Goal: Transaction & Acquisition: Purchase product/service

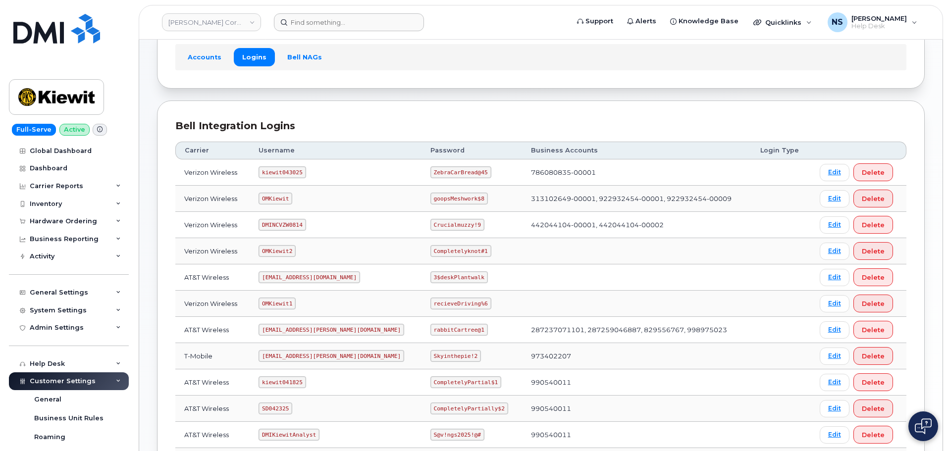
scroll to position [50, 0]
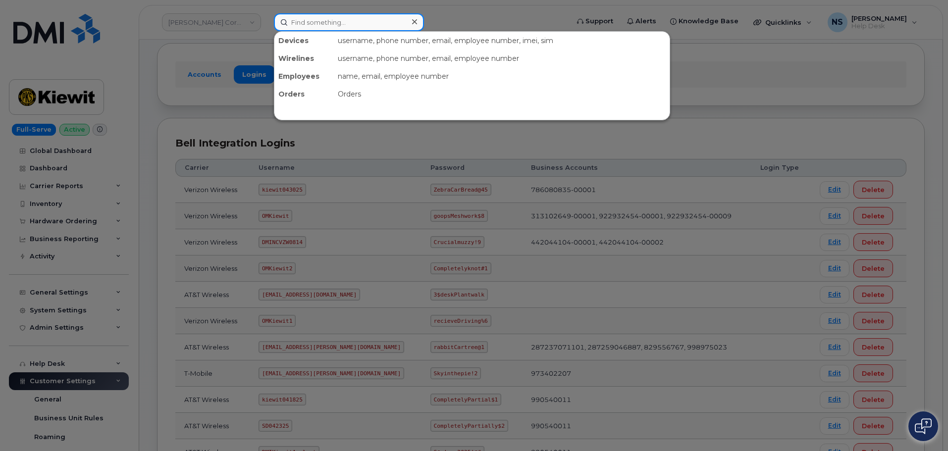
click at [312, 23] on input at bounding box center [349, 22] width 150 height 18
paste input "808-265-2939"
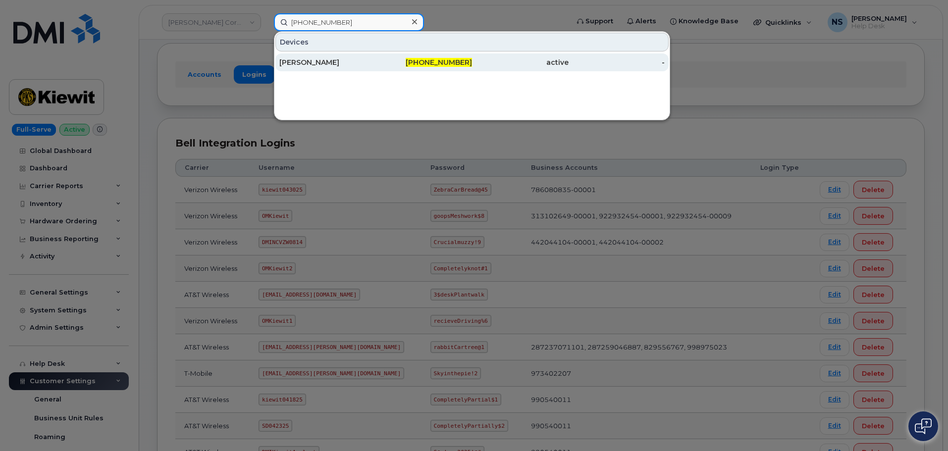
type input "808-265-2939"
click at [376, 68] on div "[PERSON_NAME]" at bounding box center [424, 62] width 97 height 18
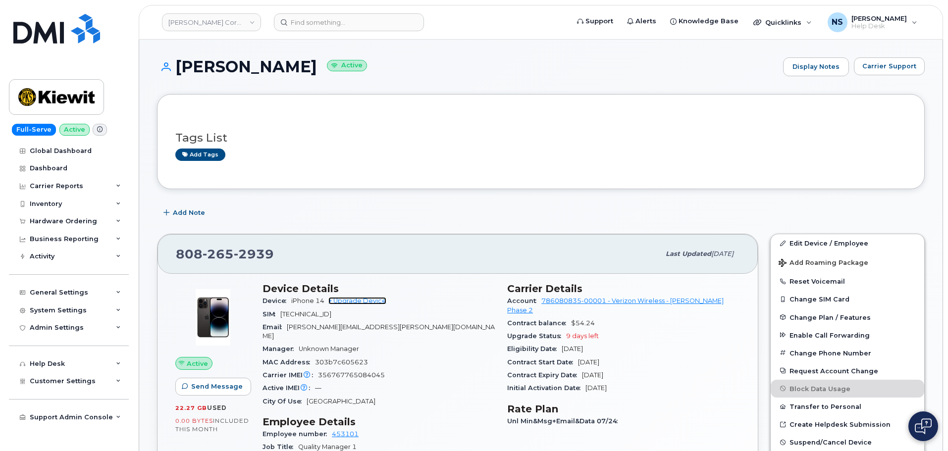
click at [343, 303] on link "+ Upgrade Device" at bounding box center [357, 300] width 58 height 7
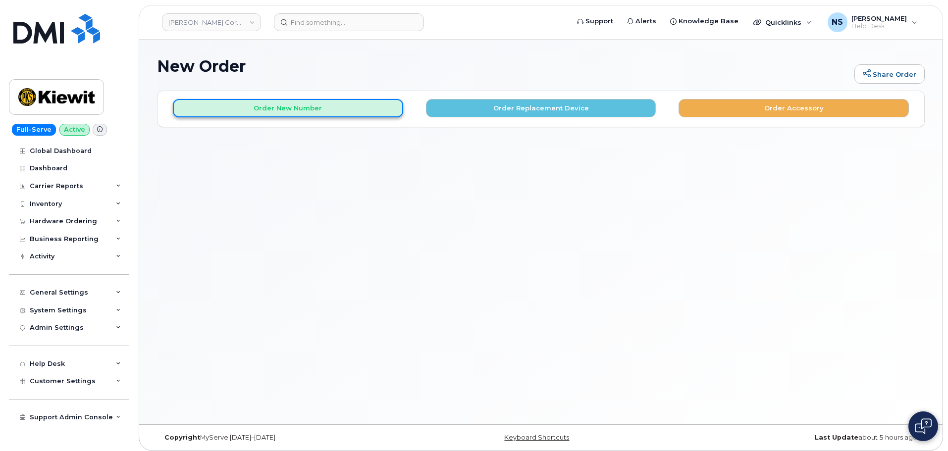
click at [305, 107] on button "Order New Number" at bounding box center [288, 108] width 230 height 18
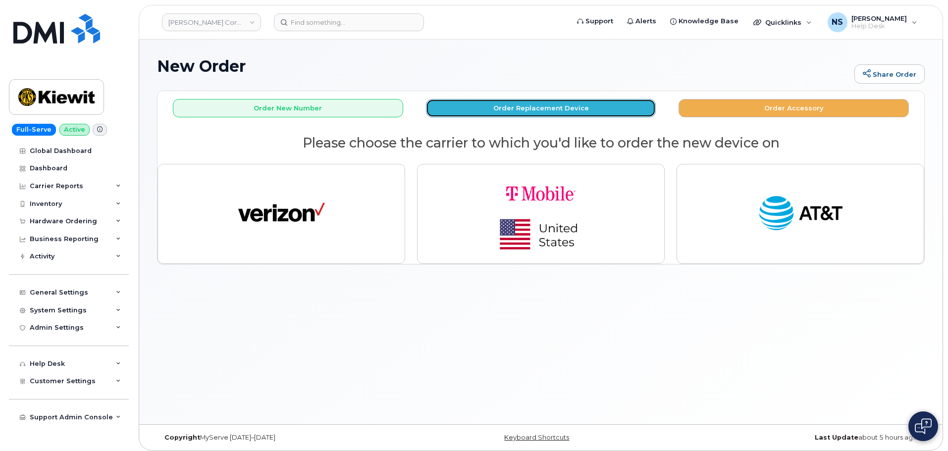
click at [462, 109] on button "Order Replacement Device" at bounding box center [541, 108] width 230 height 18
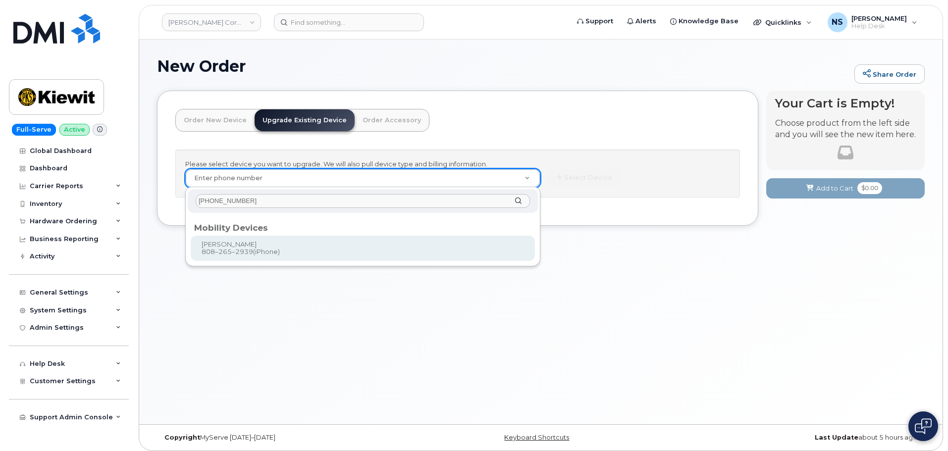
type input "808-265-2939"
type input "1172240"
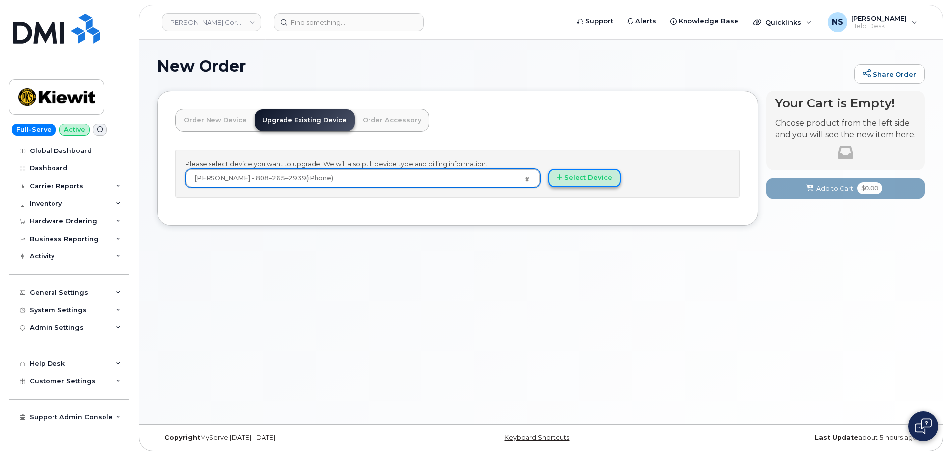
click at [578, 175] on button "Select Device" at bounding box center [584, 178] width 72 height 18
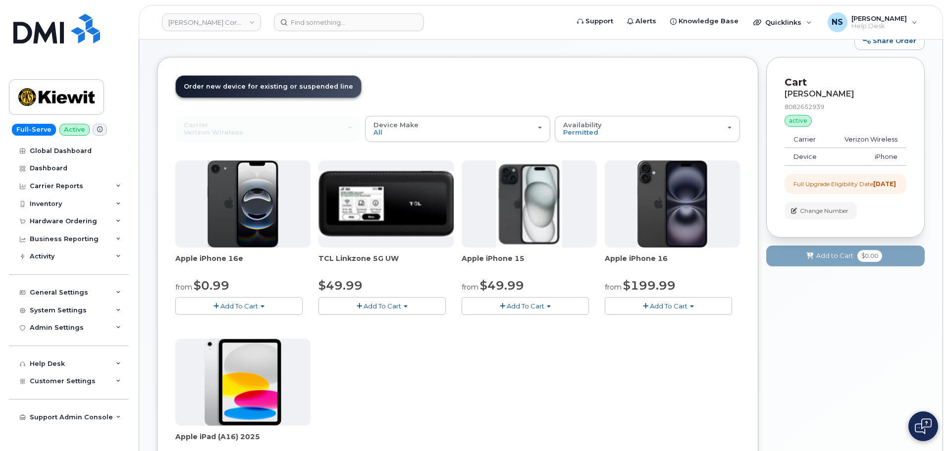
scroll to position [50, 0]
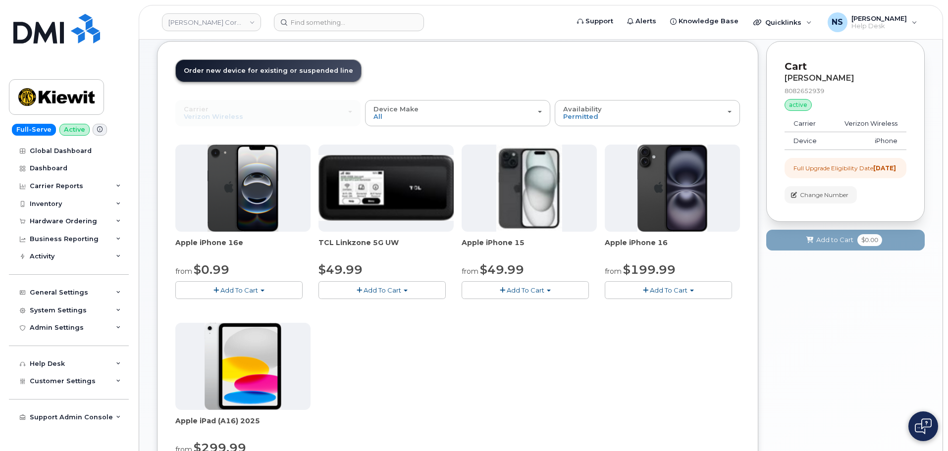
click at [482, 98] on header "Order New Device Upgrade Existing Device Order Accessory Order new device and n…" at bounding box center [457, 79] width 565 height 41
click at [493, 114] on div "Device Make All iPhone Modem Tablet" at bounding box center [457, 112] width 168 height 15
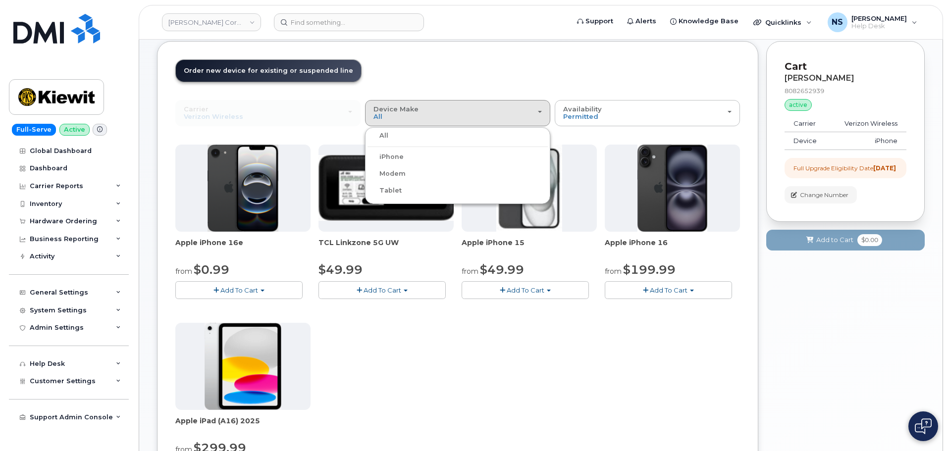
click at [395, 192] on label "Tablet" at bounding box center [384, 191] width 34 height 12
click at [0, 0] on input "Tablet" at bounding box center [0, 0] width 0 height 0
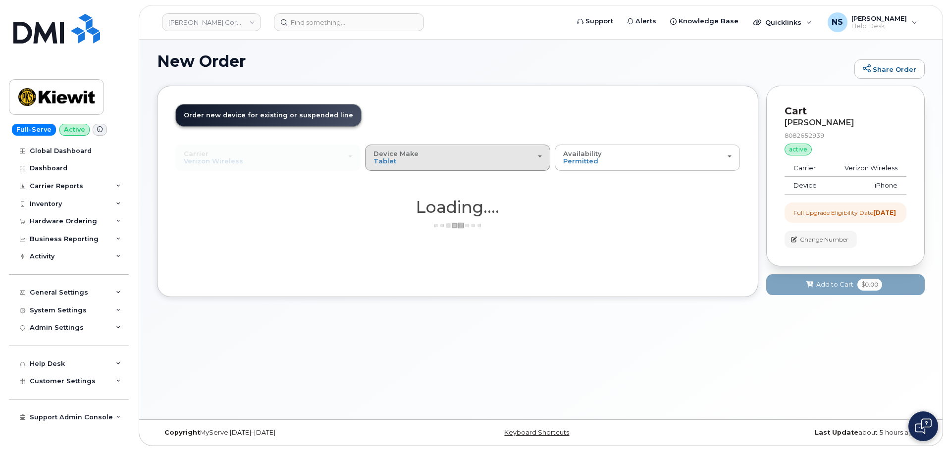
scroll to position [5, 0]
click at [409, 157] on span "Device Make" at bounding box center [395, 154] width 45 height 8
click at [392, 184] on div "All" at bounding box center [457, 180] width 180 height 12
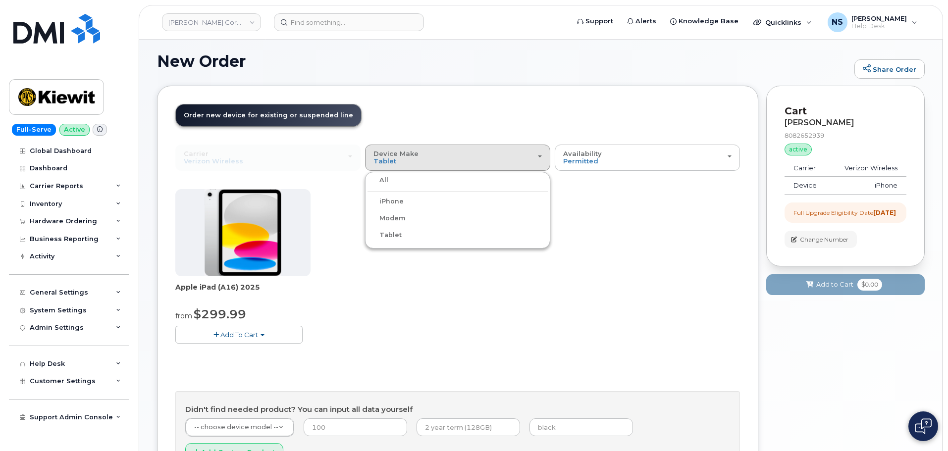
click at [386, 186] on label "All" at bounding box center [377, 180] width 21 height 12
click at [0, 0] on input "All" at bounding box center [0, 0] width 0 height 0
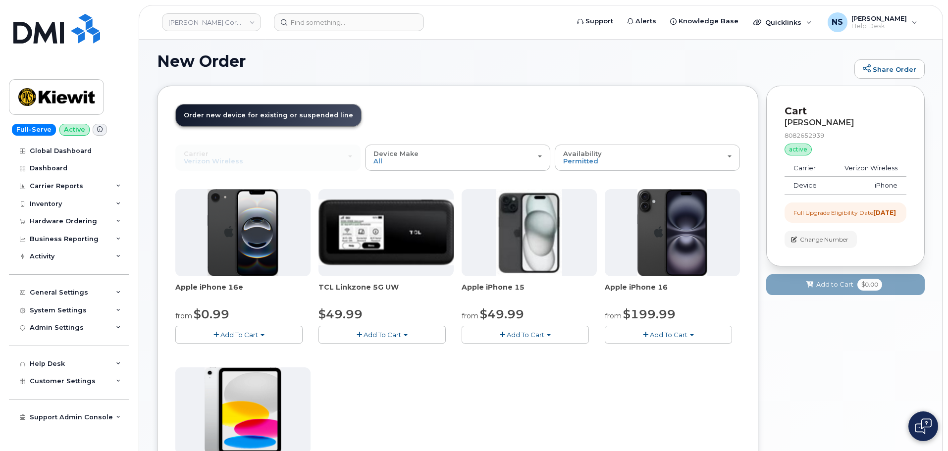
click at [385, 180] on div "Use Suspended Line LESLIE BALL 8082652939 No No change Yes Carrier Verizon Wire…" at bounding box center [457, 401] width 565 height 512
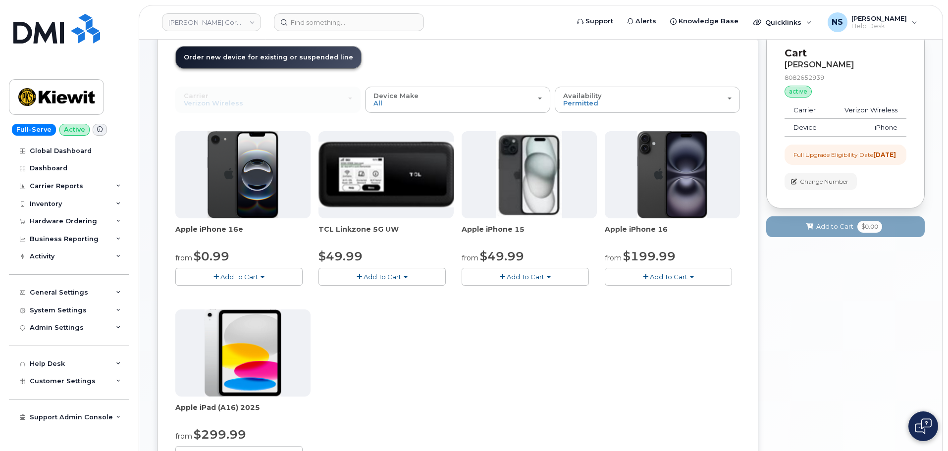
scroll to position [104, 0]
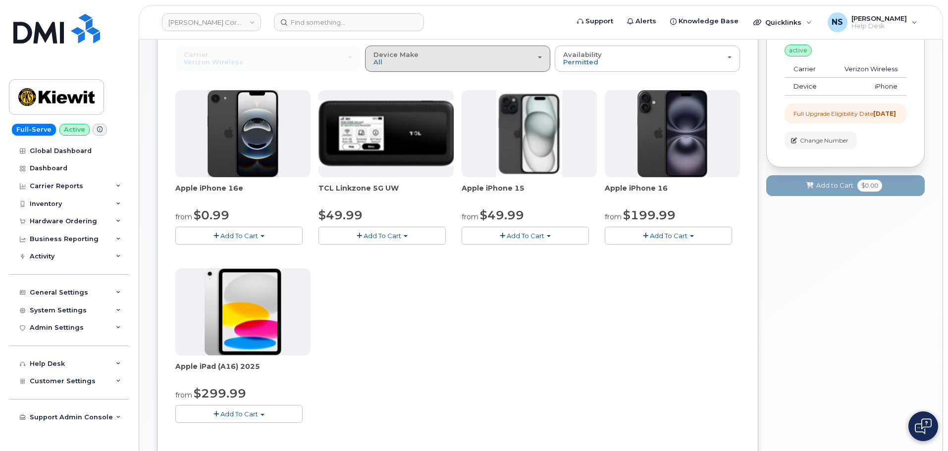
drag, startPoint x: 445, startPoint y: 66, endPoint x: 438, endPoint y: 74, distance: 10.5
click at [440, 73] on div "Use Suspended Line LESLIE BALL 8082652939 No No change Yes Carrier Verizon Wire…" at bounding box center [457, 302] width 565 height 512
click at [431, 65] on div "Device Make All iPhone Modem Tablet" at bounding box center [457, 58] width 168 height 15
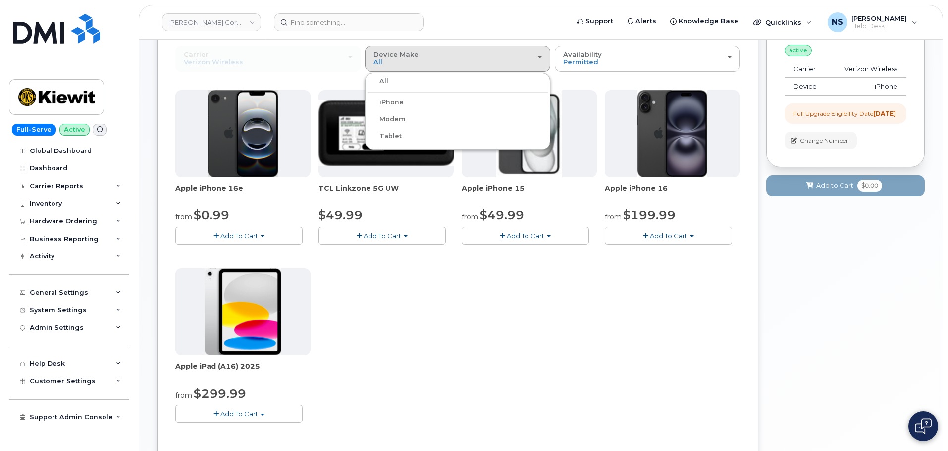
click at [405, 103] on div "iPhone" at bounding box center [457, 103] width 180 height 12
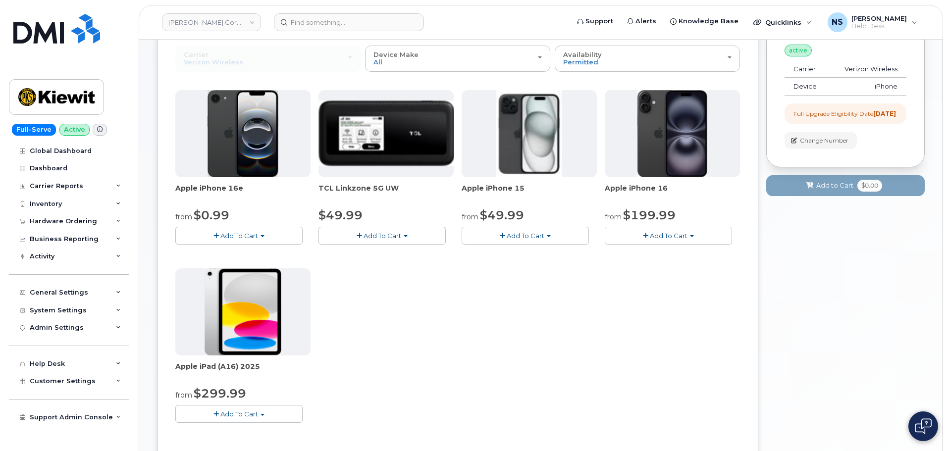
click at [251, 236] on span "Add To Cart" at bounding box center [239, 236] width 38 height 8
click at [532, 304] on div "Apple iPhone 16e from $0.99 Add To Cart $0.99 - 2 Year Upgrade (128GB) $599.99 …" at bounding box center [457, 264] width 565 height 349
click at [656, 246] on div "Apple iPhone 16e from $0.99 Add To Cart $0.99 - 2 Year Upgrade (128GB) $599.99 …" at bounding box center [457, 264] width 565 height 349
click at [653, 246] on div "Apple iPhone 16e from $0.99 Add To Cart $0.99 - 2 Year Upgrade (128GB) $599.99 …" at bounding box center [457, 264] width 565 height 349
click at [654, 237] on span "Add To Cart" at bounding box center [669, 236] width 38 height 8
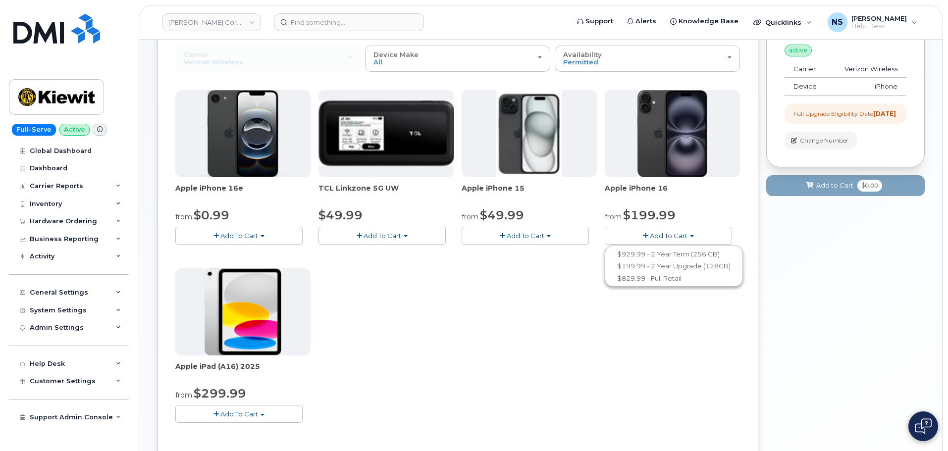
click at [471, 318] on div "Apple iPhone 16e from $0.99 Add To Cart $0.99 - 2 Year Upgrade (128GB) $599.99 …" at bounding box center [457, 264] width 565 height 349
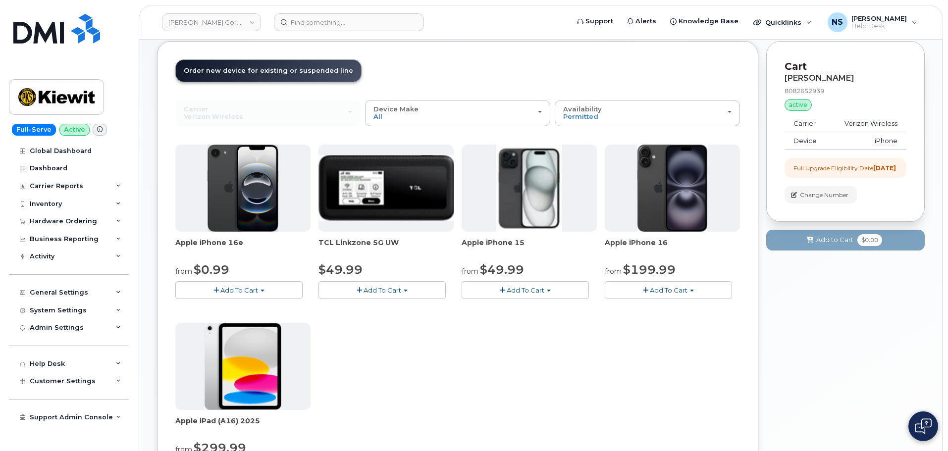
scroll to position [0, 0]
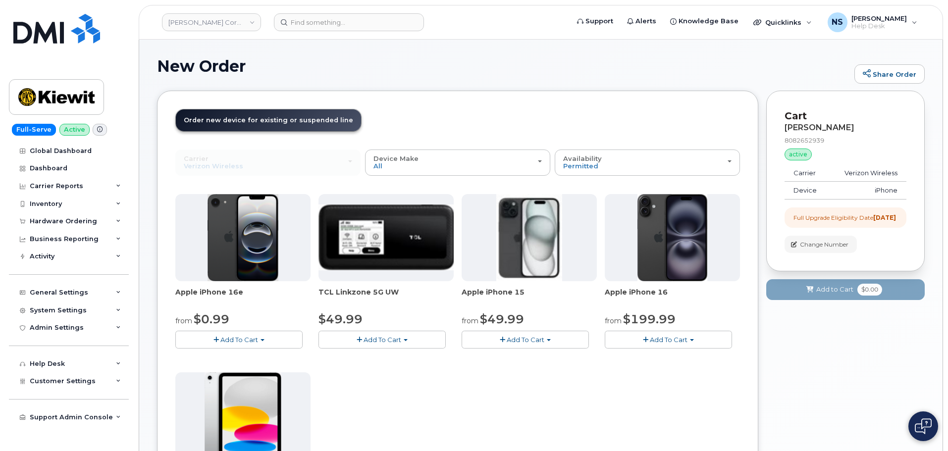
click at [519, 333] on button "Add To Cart" at bounding box center [525, 339] width 127 height 17
click at [558, 357] on link "$49.99 - 2 Year Upgrade (128GB)" at bounding box center [528, 358] width 129 height 12
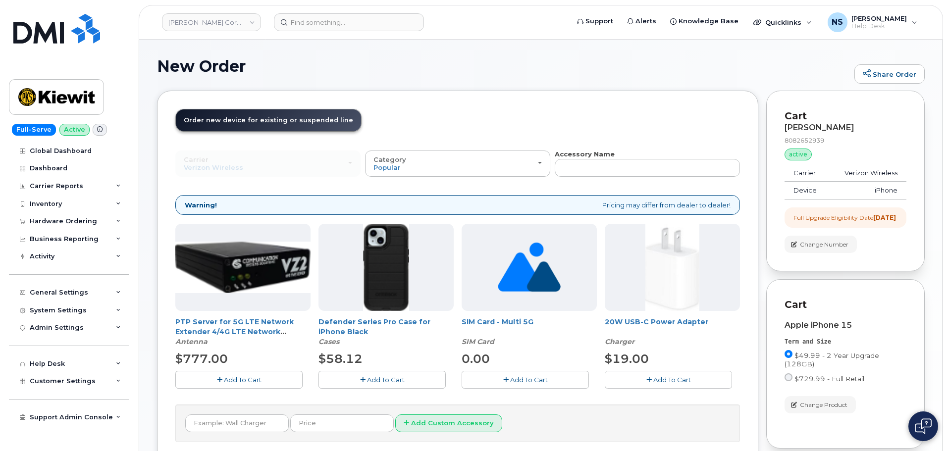
scroll to position [50, 0]
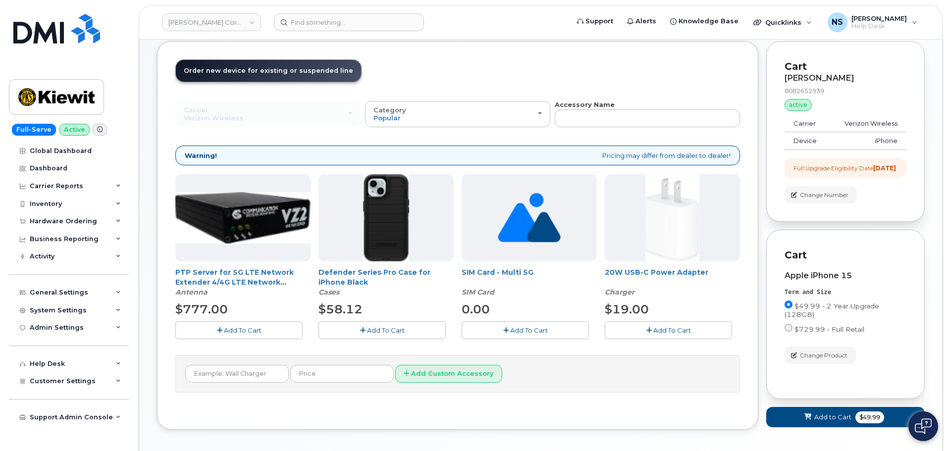
click at [401, 332] on span "Add To Cart" at bounding box center [386, 330] width 38 height 8
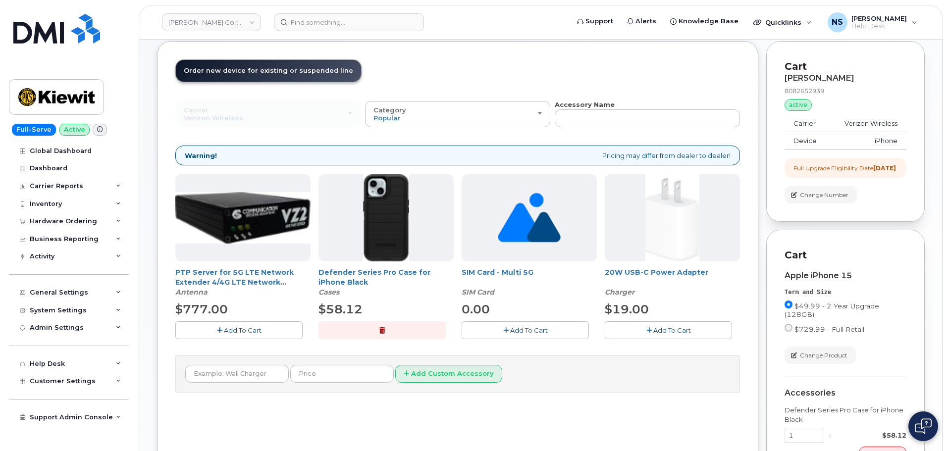
click at [635, 321] on div "20W USB-C Power Adapter Charger $19.00 Add To Cart" at bounding box center [672, 256] width 135 height 164
click at [647, 331] on icon "button" at bounding box center [648, 330] width 5 height 6
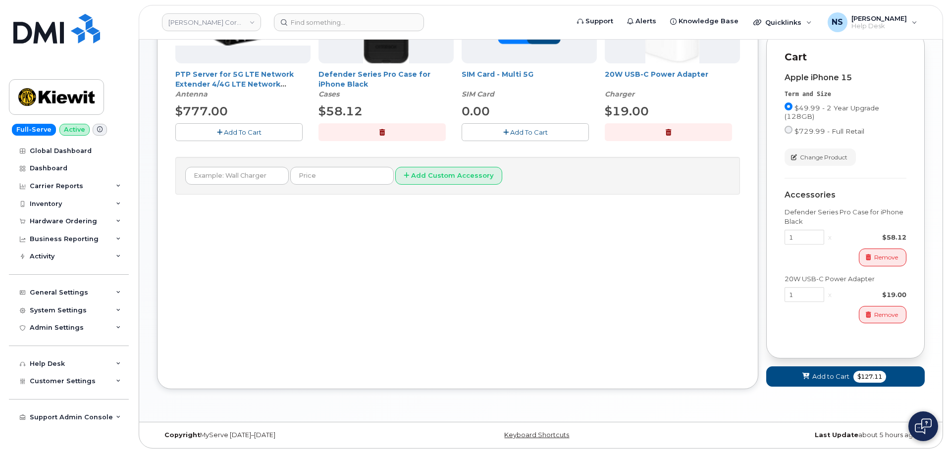
scroll to position [149, 0]
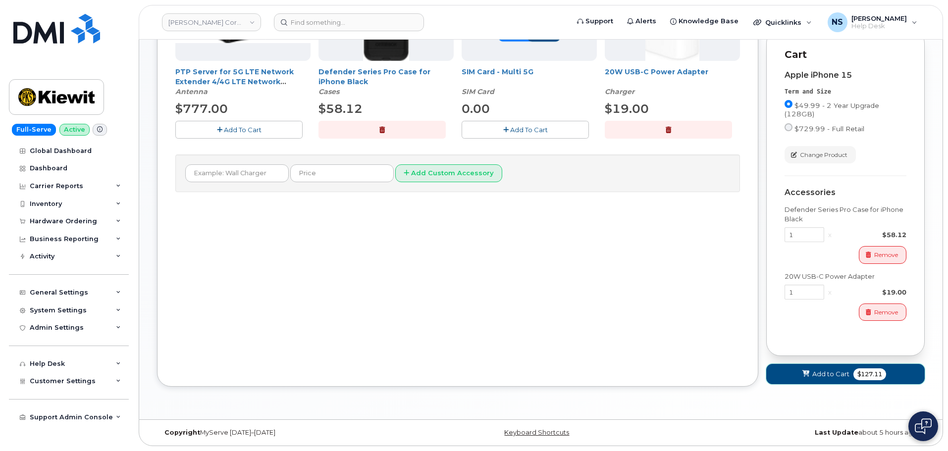
click at [824, 372] on span "Add to Cart" at bounding box center [830, 373] width 37 height 9
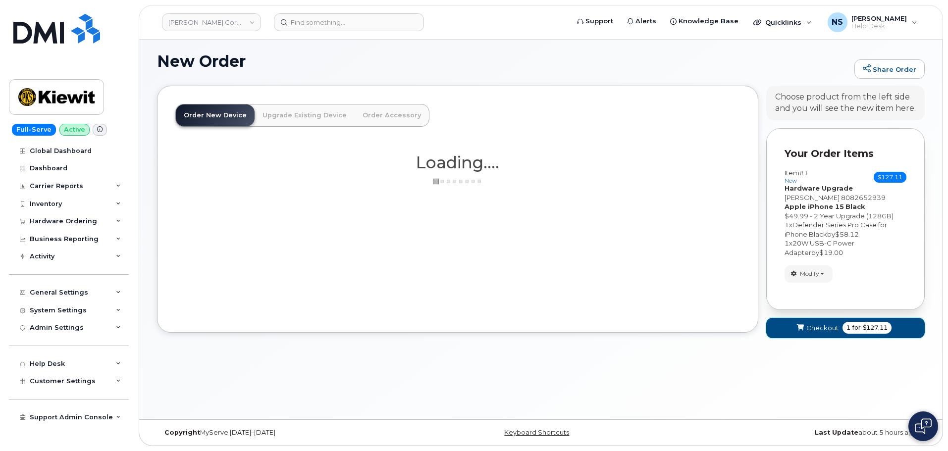
click at [809, 322] on button "Checkout 1 for $127.11" at bounding box center [845, 328] width 158 height 20
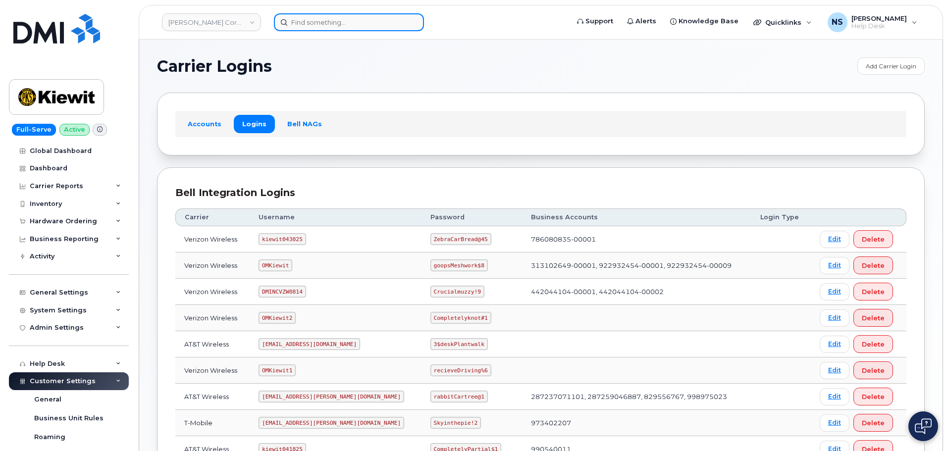
click at [301, 29] on input at bounding box center [349, 22] width 150 height 18
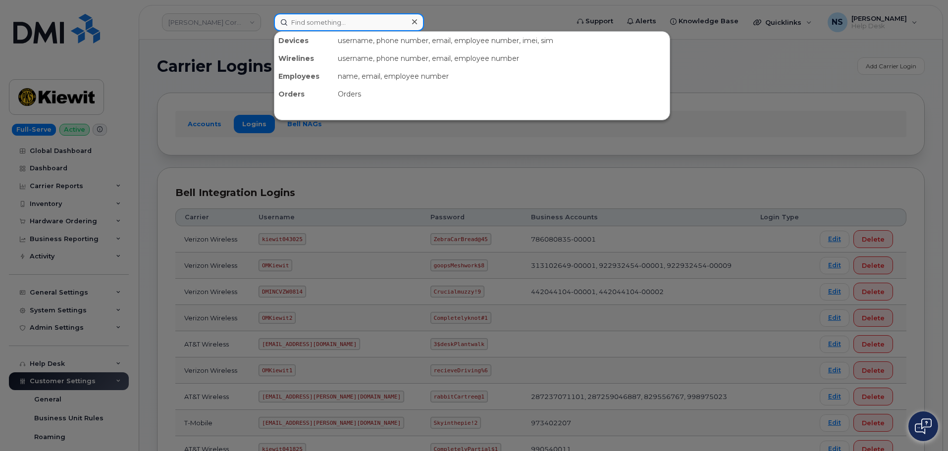
click at [349, 17] on input at bounding box center [349, 22] width 150 height 18
paste input "808-265-2939"
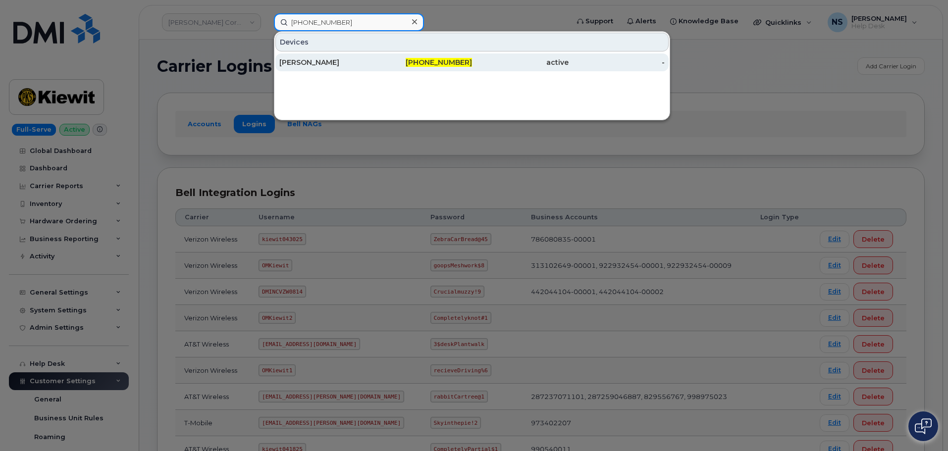
type input "808-265-2939"
click at [370, 66] on div "[PERSON_NAME]" at bounding box center [327, 62] width 97 height 10
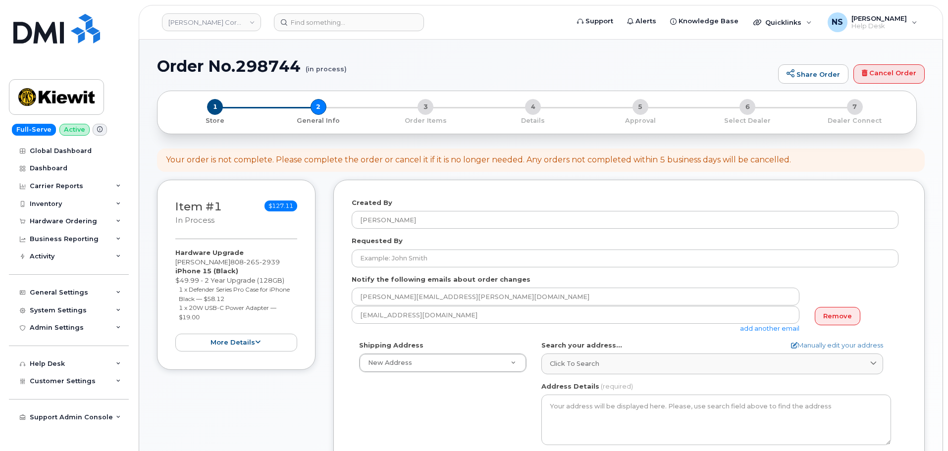
select select
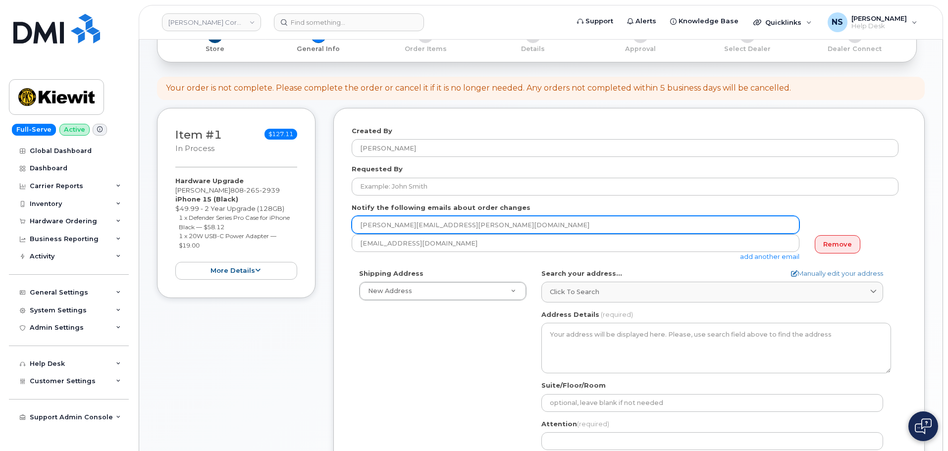
scroll to position [149, 0]
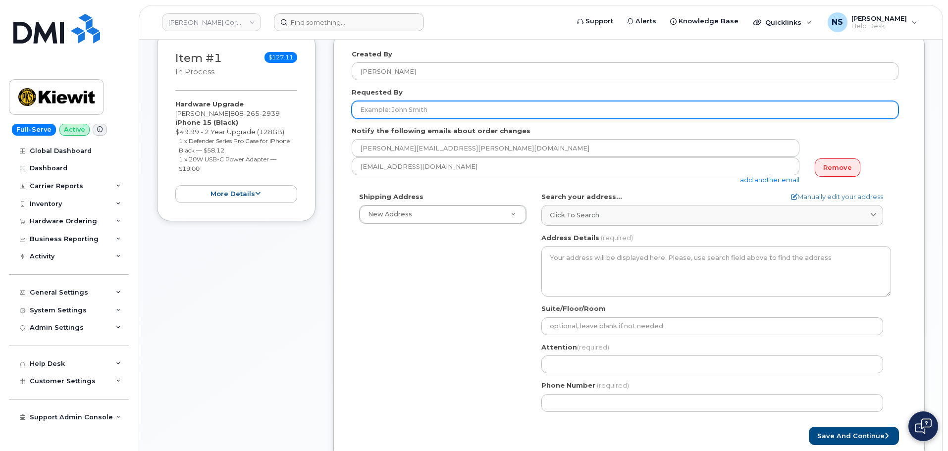
drag, startPoint x: 445, startPoint y: 114, endPoint x: 427, endPoint y: 17, distance: 98.6
click at [446, 112] on input "Requested By" at bounding box center [625, 110] width 547 height 18
click at [431, 101] on input "Requested By" at bounding box center [625, 110] width 547 height 18
paste input "[PERSON_NAME]"
type input "[PERSON_NAME]"
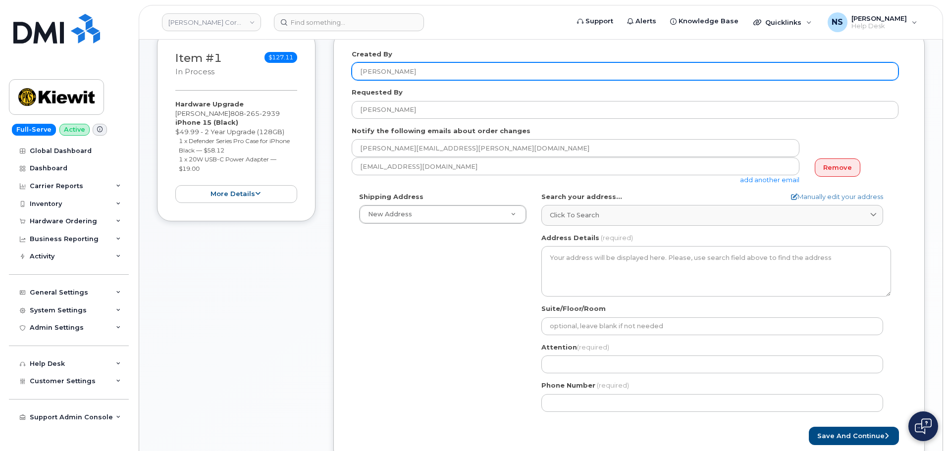
drag, startPoint x: 429, startPoint y: 272, endPoint x: 429, endPoint y: 80, distance: 191.7
click at [432, 264] on div "Shipping Address New Address New Address 8880 Penrose Ln 4650 Business Center D…" at bounding box center [625, 305] width 547 height 227
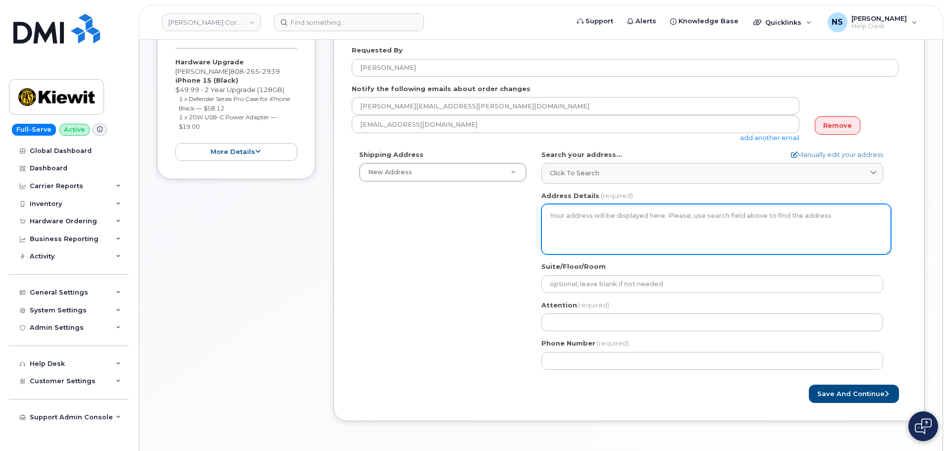
scroll to position [248, 0]
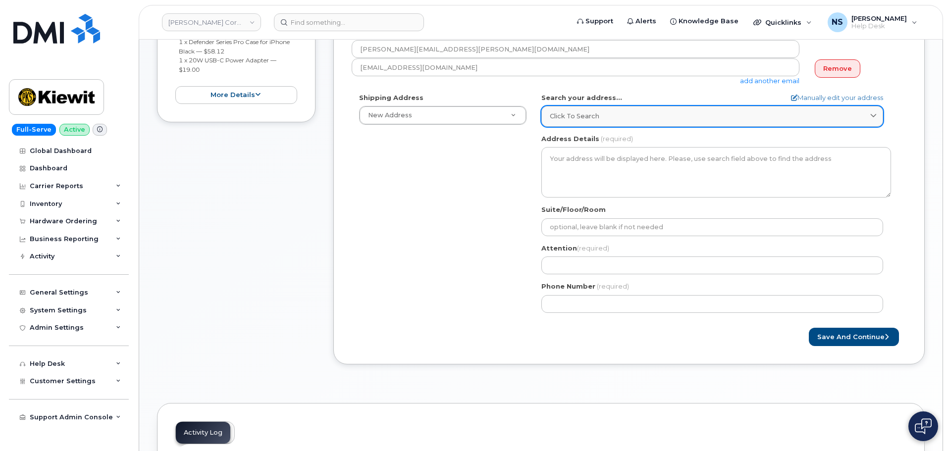
drag, startPoint x: 573, startPoint y: 120, endPoint x: 580, endPoint y: 113, distance: 9.5
click at [574, 118] on span "Click to search" at bounding box center [575, 115] width 50 height 9
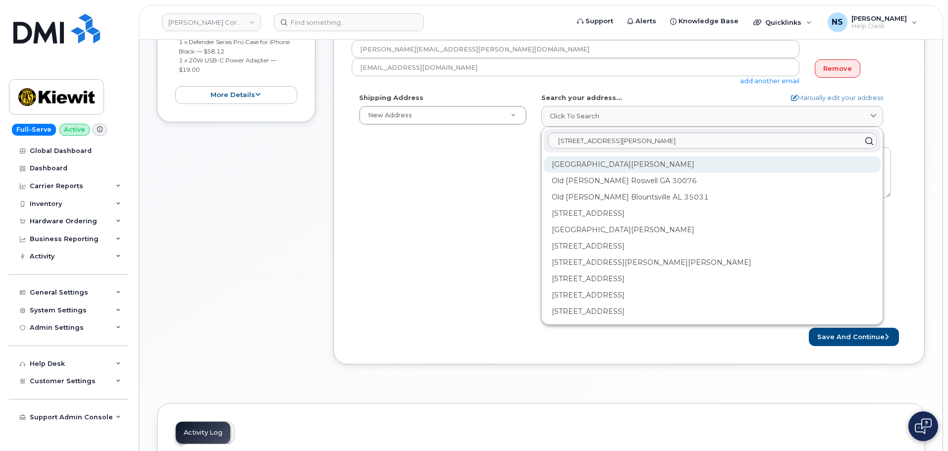
click at [677, 189] on div "Old Scott Rd Cumberland City TN 37050" at bounding box center [712, 197] width 337 height 16
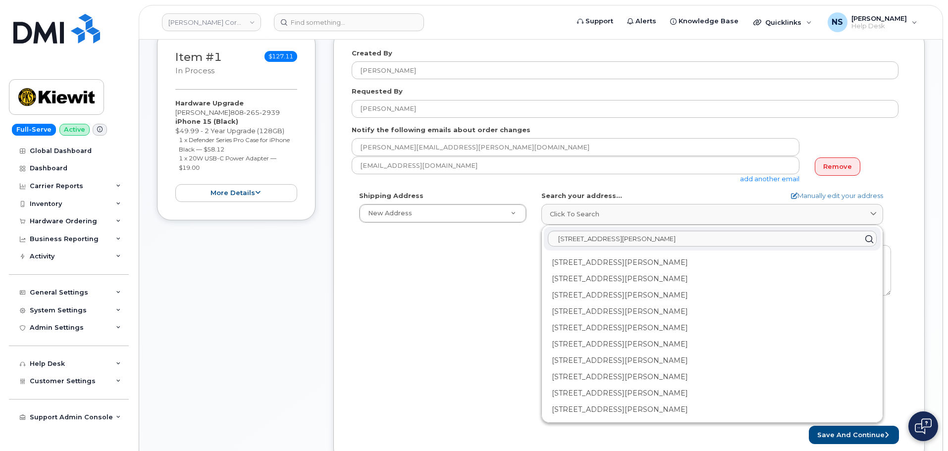
scroll to position [149, 0]
click at [603, 243] on input "455 Old Scott Rd Albama" at bounding box center [712, 240] width 329 height 16
paste input "Cumberland City, TN 37050"
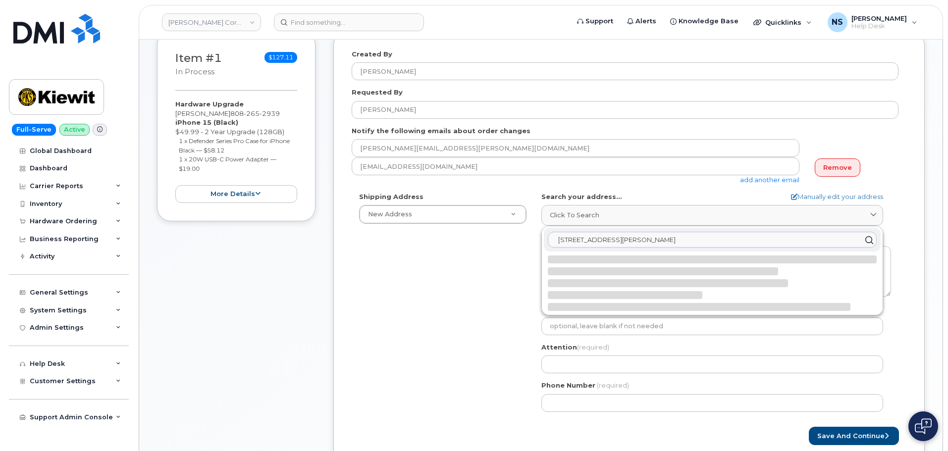
click at [615, 242] on input "455 Old Scott RdCumberland City, TN 37050" at bounding box center [712, 240] width 329 height 16
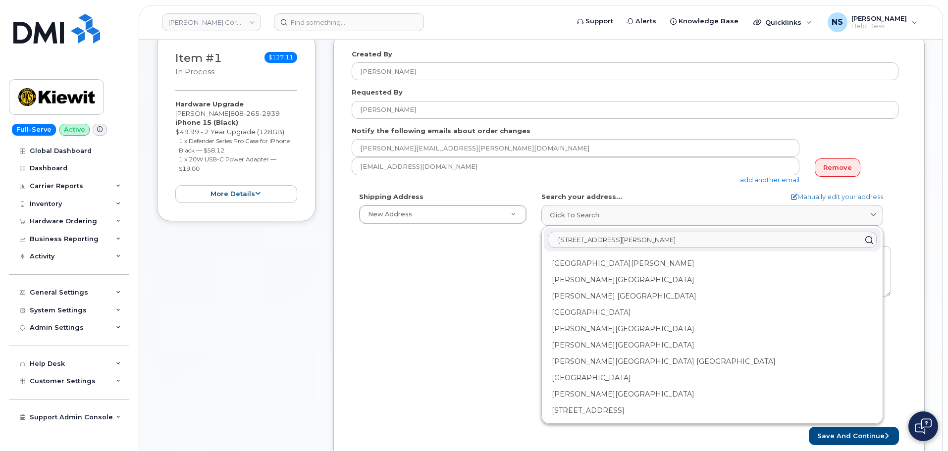
drag, startPoint x: 719, startPoint y: 238, endPoint x: 666, endPoint y: 246, distance: 53.7
click at [666, 246] on input "455 Old Scott Rd Cumberland City, TN 37050" at bounding box center [712, 240] width 329 height 16
type input "455 Old Scott Rd Cumberland City, TN 37050"
drag, startPoint x: 702, startPoint y: 200, endPoint x: 738, endPoint y: 201, distance: 36.2
click at [702, 200] on div "Search your address... Manually edit your address Click to search 455 Old Scott…" at bounding box center [716, 209] width 350 height 34
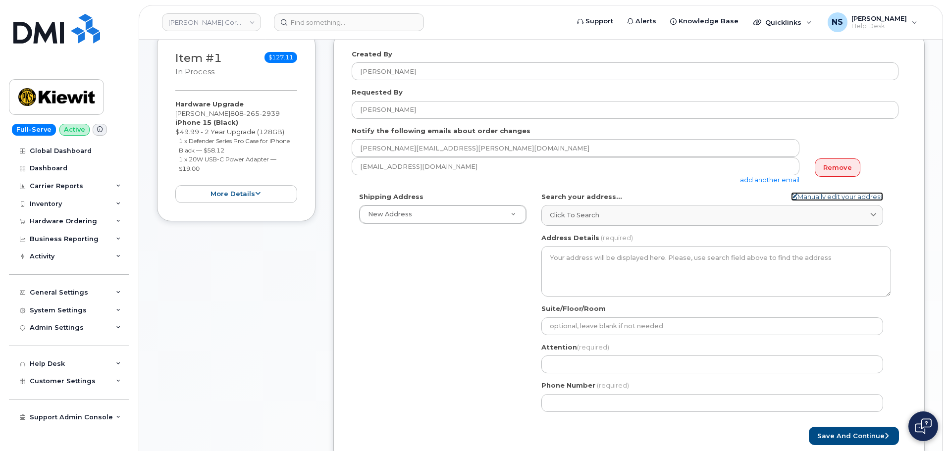
drag, startPoint x: 812, startPoint y: 199, endPoint x: 666, endPoint y: 256, distance: 156.8
click at [812, 199] on link "Manually edit your address" at bounding box center [837, 196] width 92 height 9
select select
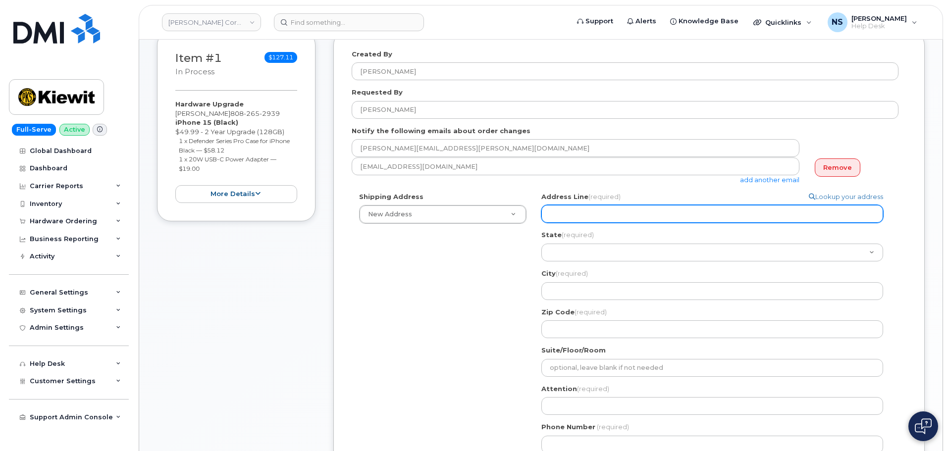
drag, startPoint x: 576, startPoint y: 216, endPoint x: 581, endPoint y: 193, distance: 23.8
click at [577, 214] on input "Address Line (required)" at bounding box center [712, 214] width 342 height 18
click at [602, 216] on input "Address Line (required)" at bounding box center [712, 214] width 342 height 18
paste input "455 Old Scott Rd"
select select
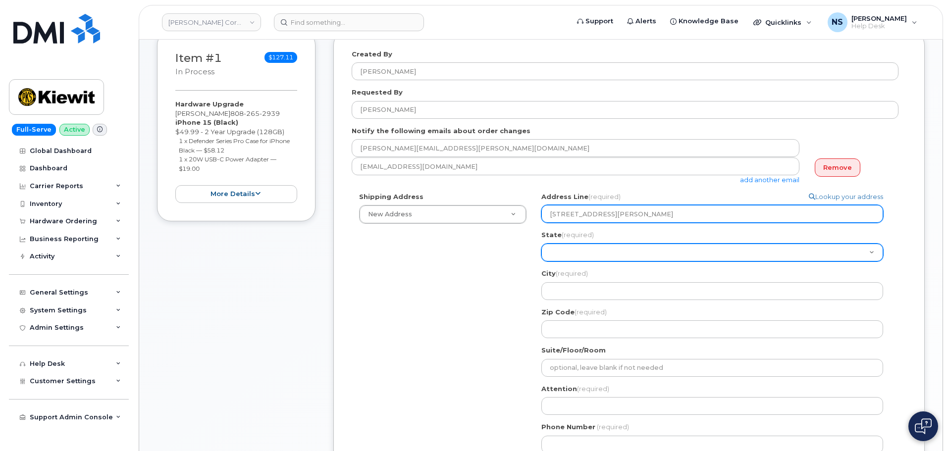
type input "455 Old Scott Rd"
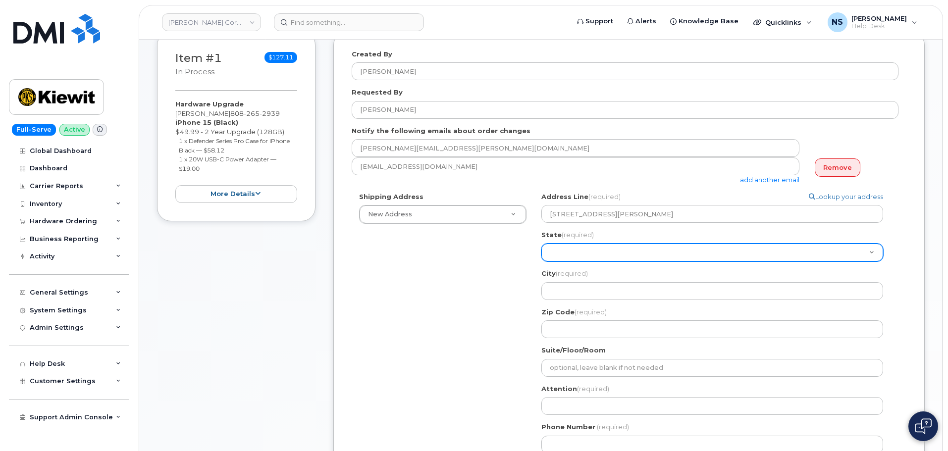
click at [497, 301] on div "Shipping Address New Address New Address 8880 Penrose Ln 4650 Business Center D…" at bounding box center [625, 326] width 547 height 269
click at [600, 248] on select "Alabama Alaska American Samoa Arizona Arkansas California Colorado Connecticut …" at bounding box center [712, 253] width 342 height 18
select select "TN"
click at [541, 244] on select "Alabama Alaska American Samoa Arizona Arkansas California Colorado Connecticut …" at bounding box center [712, 253] width 342 height 18
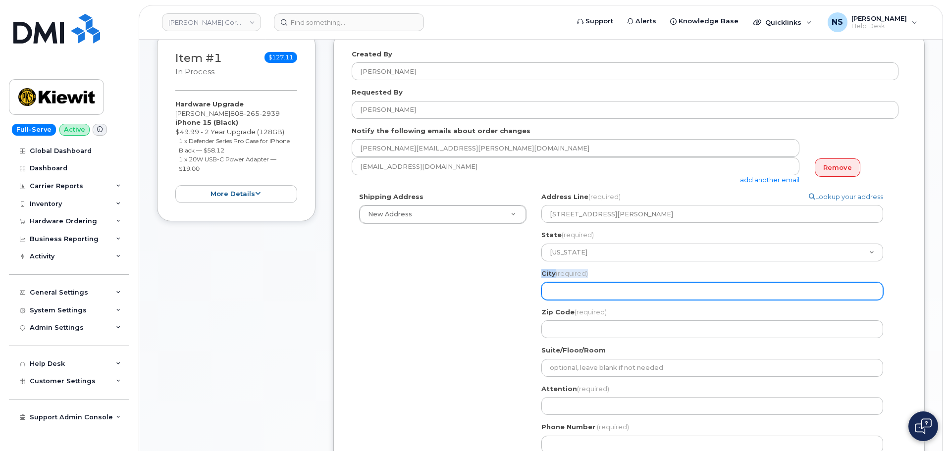
click at [577, 288] on div "City (required) 455 Old Scott Rd, TN, USA" at bounding box center [716, 284] width 350 height 31
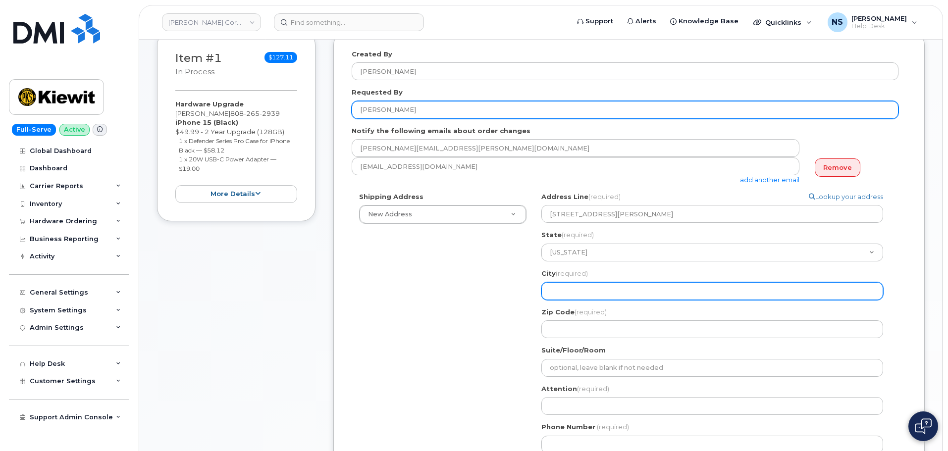
drag, startPoint x: 576, startPoint y: 283, endPoint x: 564, endPoint y: 113, distance: 170.4
click at [576, 284] on input "City (required)" at bounding box center [712, 291] width 342 height 18
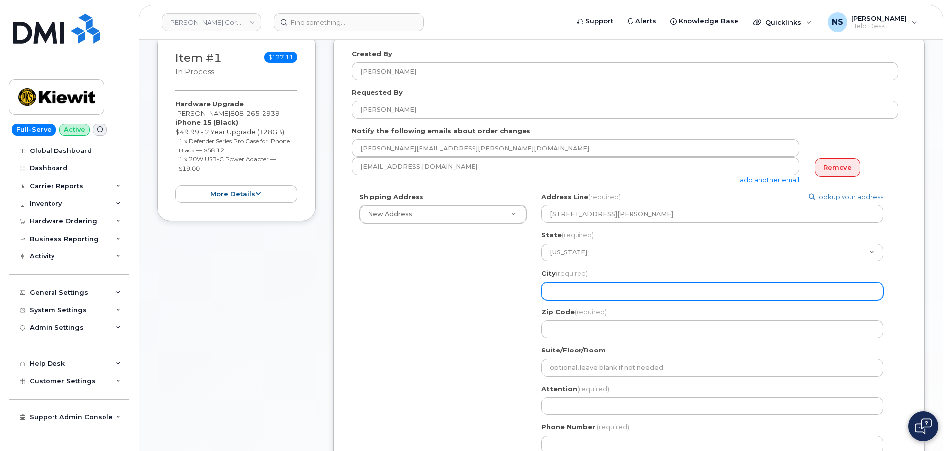
drag, startPoint x: 587, startPoint y: 293, endPoint x: 559, endPoint y: 299, distance: 28.3
click at [586, 293] on input "City (required)" at bounding box center [712, 291] width 342 height 18
paste input "Cumberland City"
select select
type input "Cumberland City"
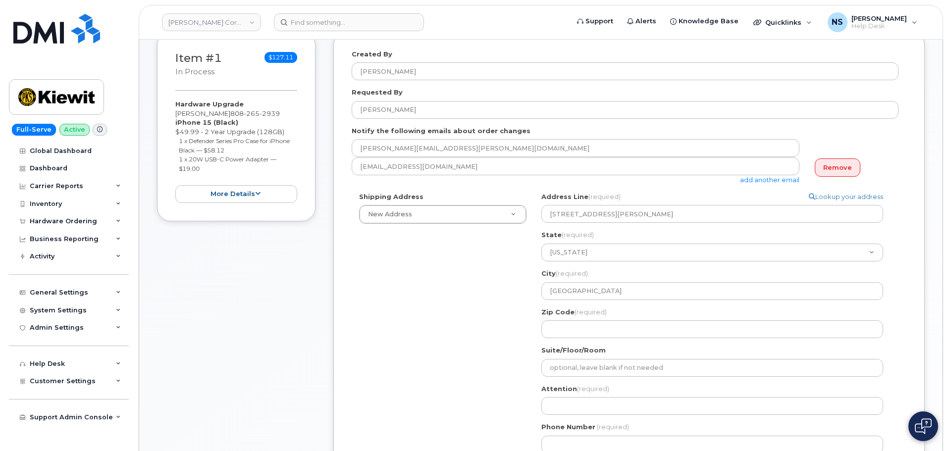
click at [477, 322] on div "Shipping Address New Address New Address 8880 Penrose Ln 4650 Business Center D…" at bounding box center [625, 326] width 547 height 269
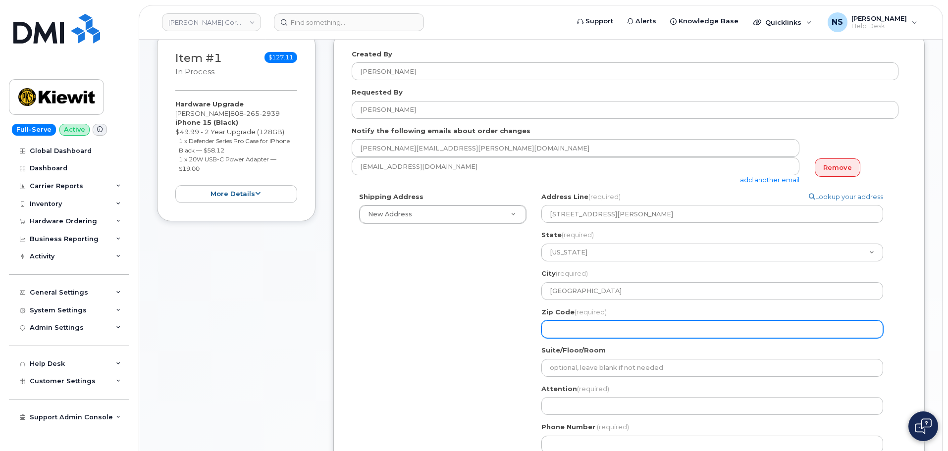
click at [596, 325] on input "Zip Code (required)" at bounding box center [712, 329] width 342 height 18
paste input "37050"
select select
type input "37050"
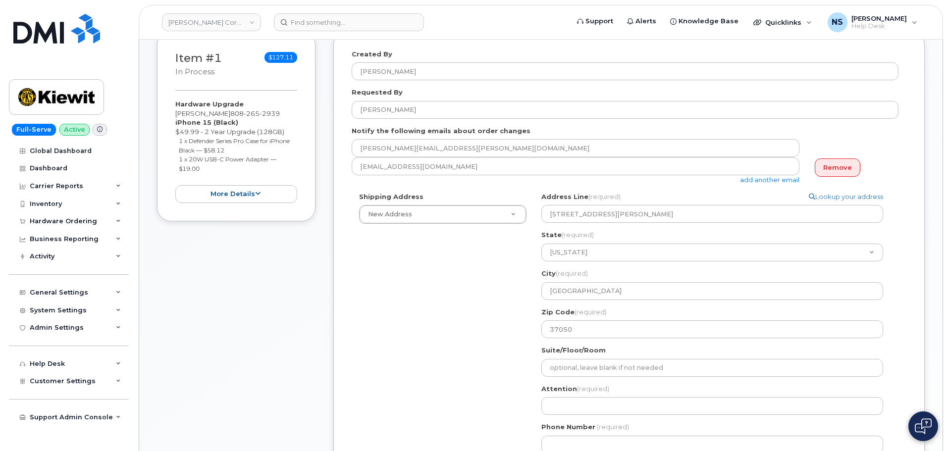
click at [438, 333] on div "Shipping Address New Address New Address 8880 Penrose Ln 4650 Business Center D…" at bounding box center [625, 326] width 547 height 269
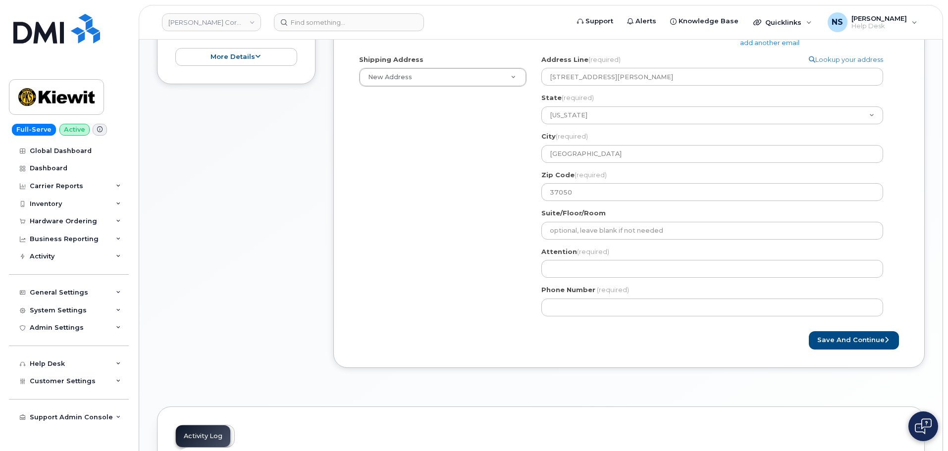
scroll to position [347, 0]
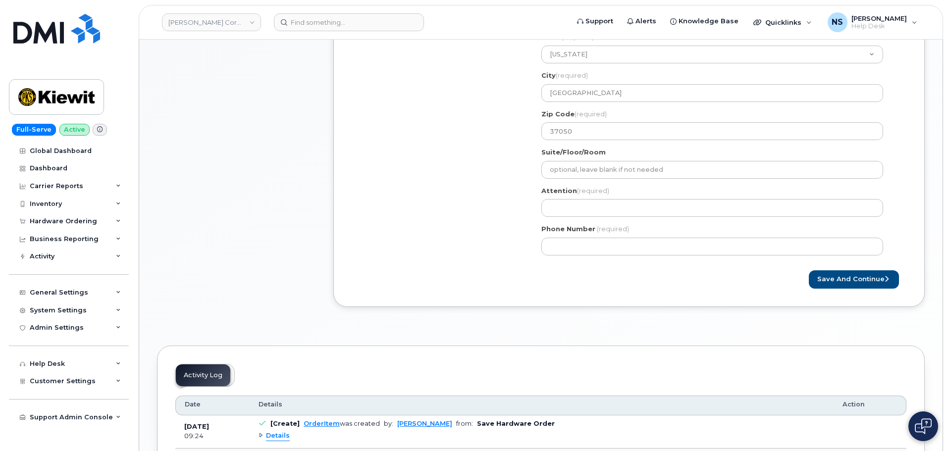
click at [585, 198] on div "Attention (required)" at bounding box center [716, 201] width 350 height 31
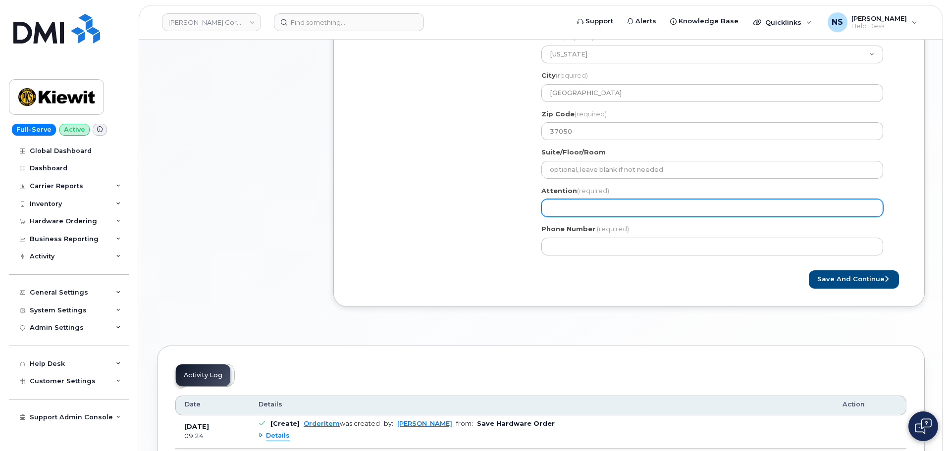
click at [589, 206] on input "Attention (required)" at bounding box center [712, 208] width 342 height 18
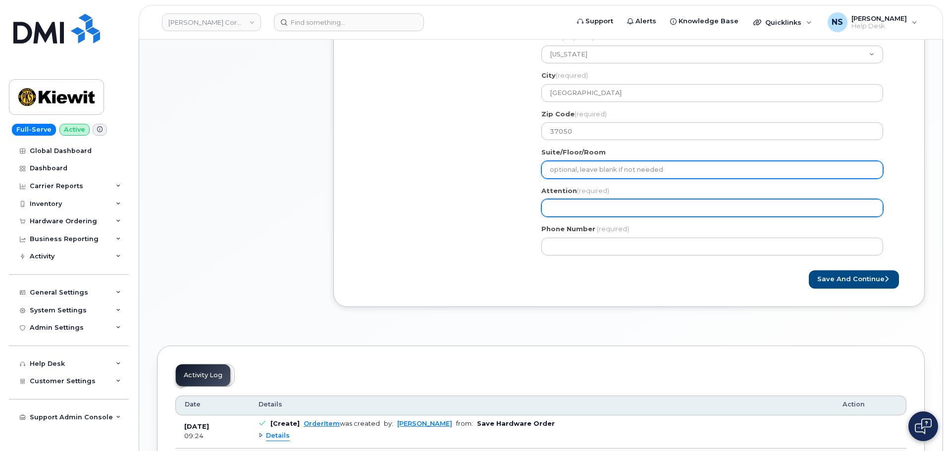
paste input "Cumberland Combined Cycle Plant"
select select
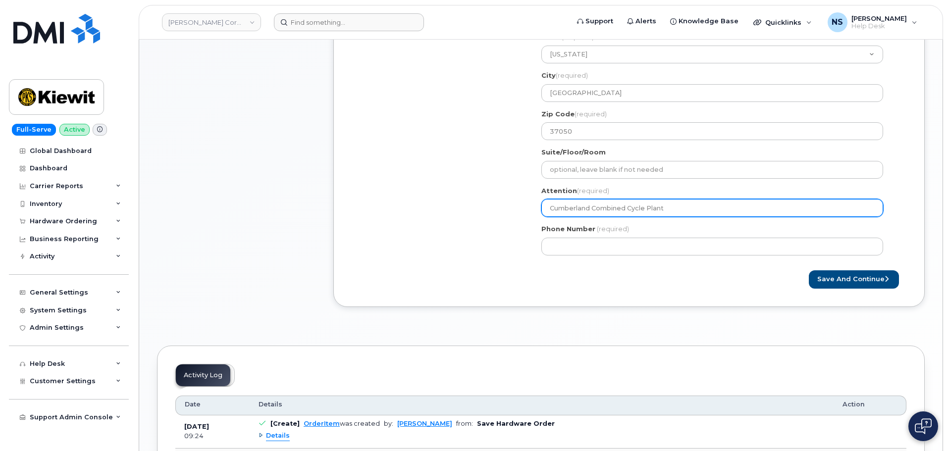
type input "Cumberland Combined Cycle Plant"
click at [549, 209] on input "Cumberland Combined Cycle Plant" at bounding box center [712, 208] width 342 height 18
paste input "1057"
select select
type input "1057Cumberland Combined Cycle Plant"
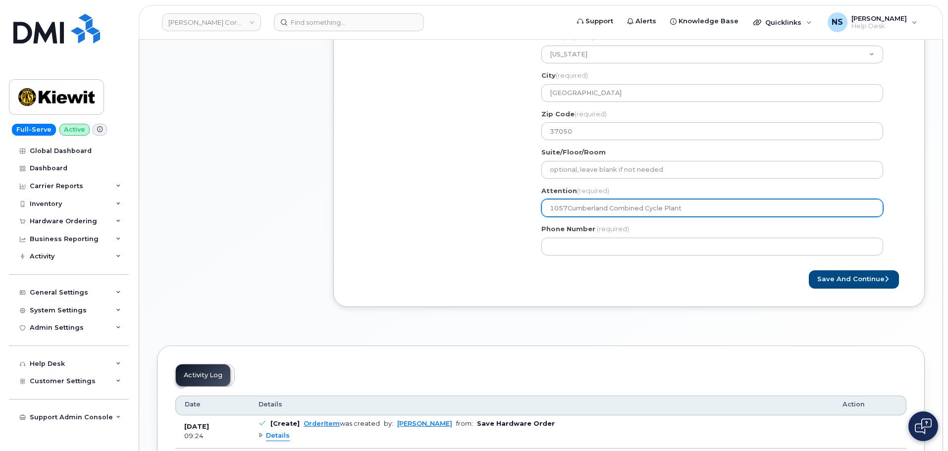
select select
type input "105Cumberland Combined Cycle Plant"
select select
type input "10Cumberland Combined Cycle Plant"
select select
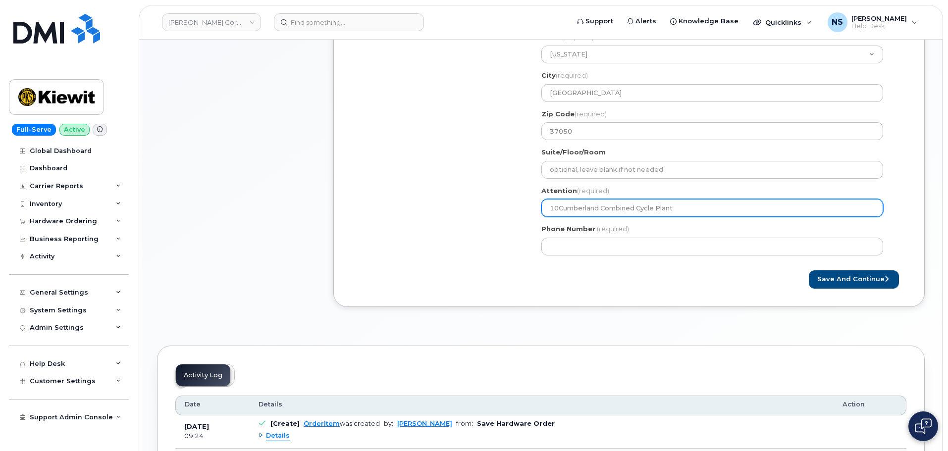
type input "1Cumberland Combined Cycle Plant"
select select
type input "Cumberland Combined Cycle Plant"
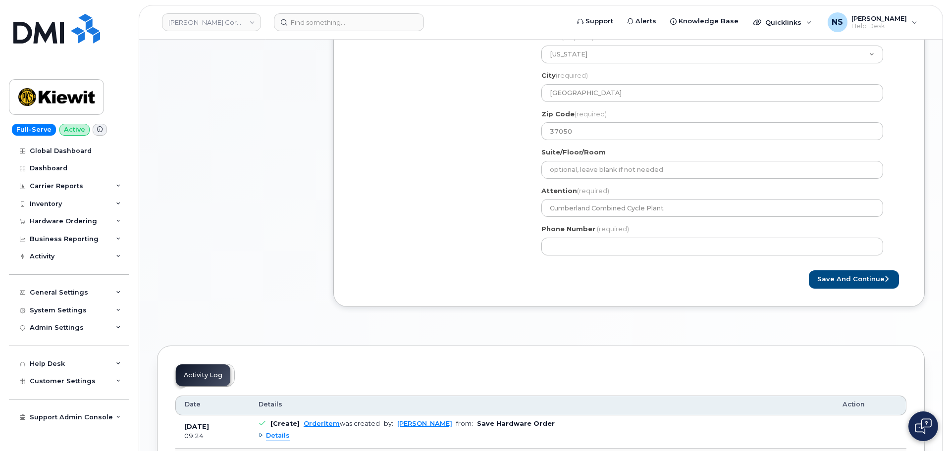
drag, startPoint x: 586, startPoint y: 297, endPoint x: 579, endPoint y: 257, distance: 40.1
click at [585, 289] on div "Created By Noah Shelton Requested By LESLIE BALL Notify the following emails ab…" at bounding box center [628, 70] width 591 height 474
drag, startPoint x: 579, startPoint y: 257, endPoint x: 570, endPoint y: 256, distance: 9.5
click at [580, 257] on div "TN Cumberland City Search your address... Manually edit your address Click to s…" at bounding box center [716, 128] width 365 height 269
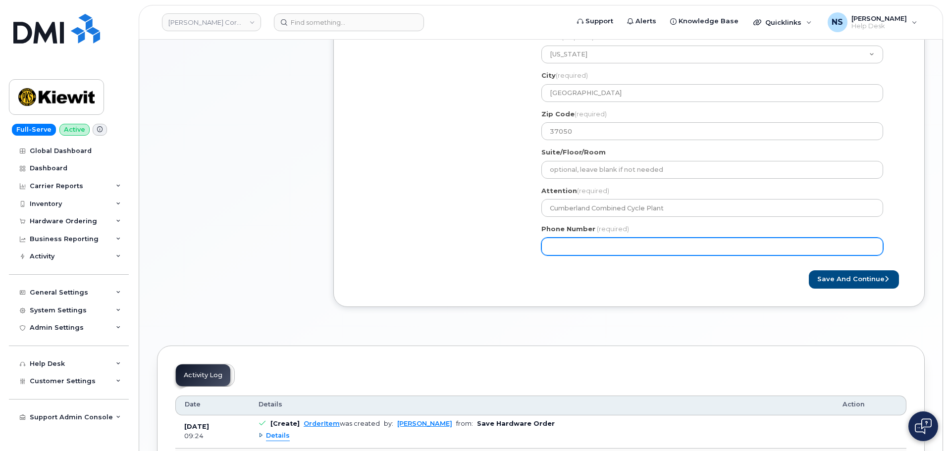
click at [575, 248] on input "Phone Number" at bounding box center [712, 247] width 342 height 18
paste input "2512093505"
select select
type input "2512093505"
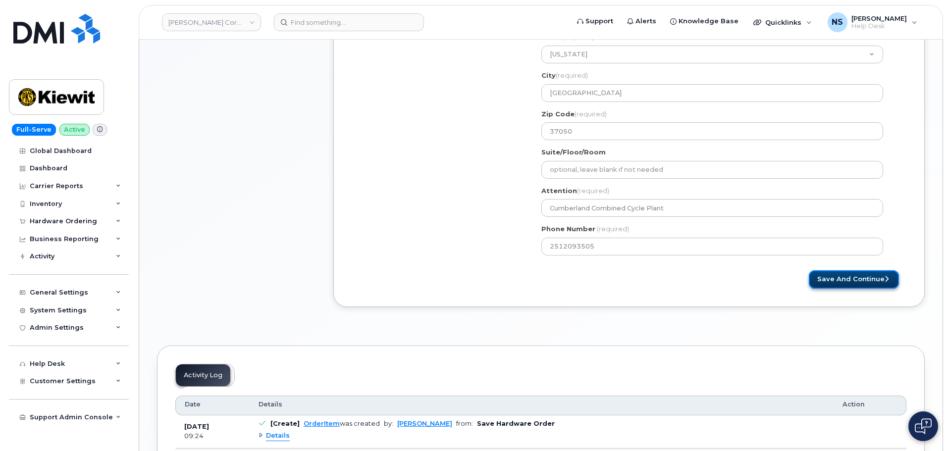
click at [844, 281] on button "Save and Continue" at bounding box center [854, 279] width 90 height 18
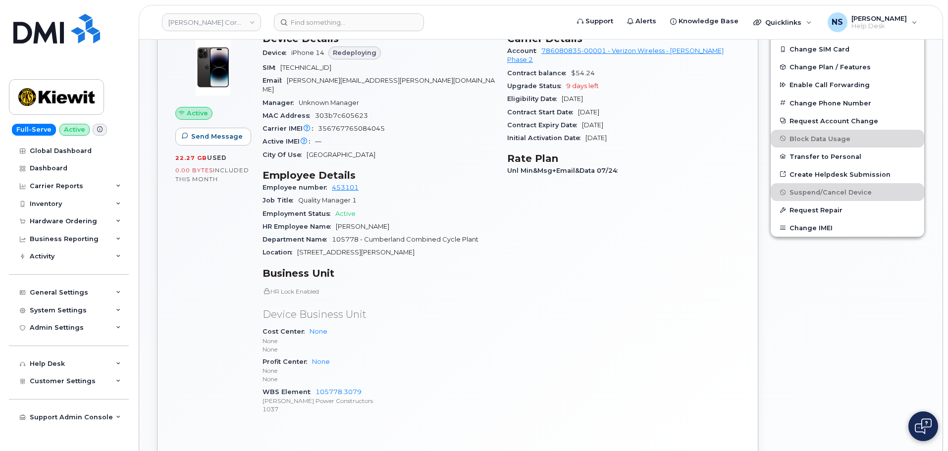
scroll to position [297, 0]
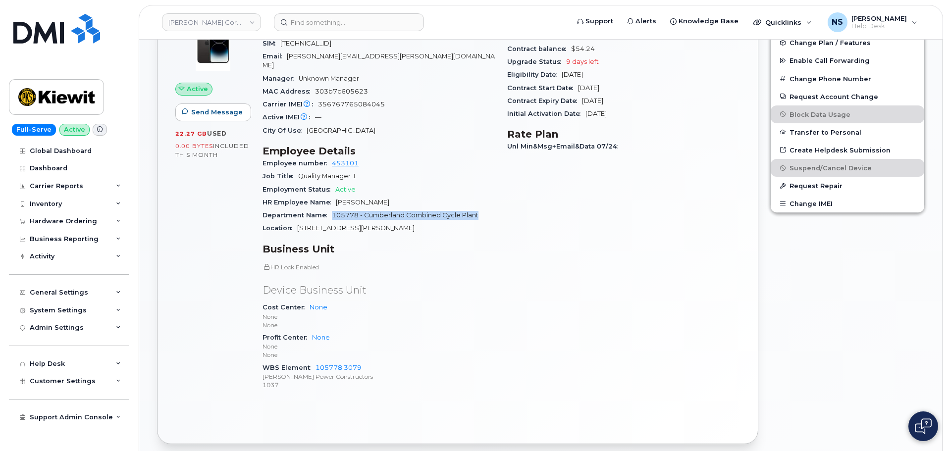
drag, startPoint x: 333, startPoint y: 207, endPoint x: 489, endPoint y: 206, distance: 155.5
click at [489, 209] on div "Department Name 105778 - Cumberland Combined Cycle Plant" at bounding box center [378, 215] width 233 height 13
copy span "105778 - Cumberland Combined Cycle Plant"
drag, startPoint x: 430, startPoint y: 237, endPoint x: 413, endPoint y: 224, distance: 21.6
click at [429, 243] on h3 "Business Unit" at bounding box center [378, 249] width 233 height 12
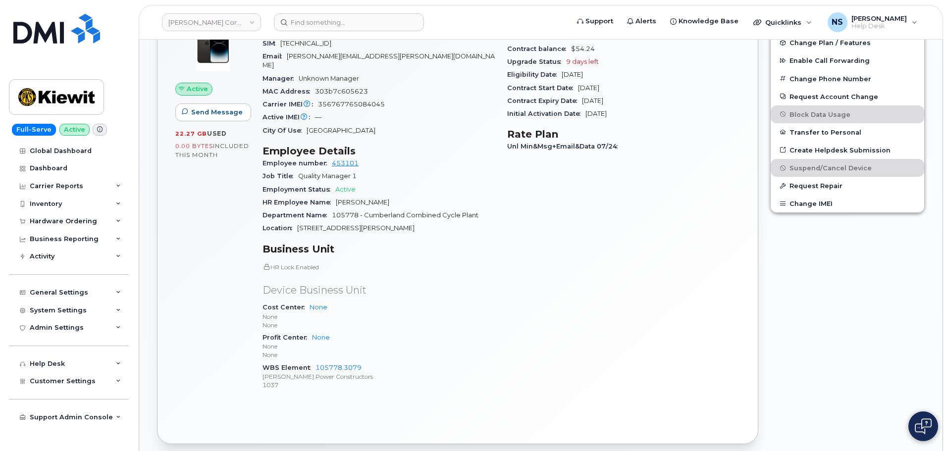
drag, startPoint x: 310, startPoint y: 176, endPoint x: 319, endPoint y: 184, distance: 12.3
click at [313, 186] on span "Employment Status" at bounding box center [298, 189] width 73 height 7
click at [339, 200] on section "Employee Details Employee number 453101 Job Title Quality Manager 1 Employment …" at bounding box center [378, 190] width 233 height 90
click at [347, 224] on span "455 Old Scott Road" at bounding box center [355, 227] width 117 height 7
drag, startPoint x: 296, startPoint y: 219, endPoint x: 375, endPoint y: 217, distance: 79.3
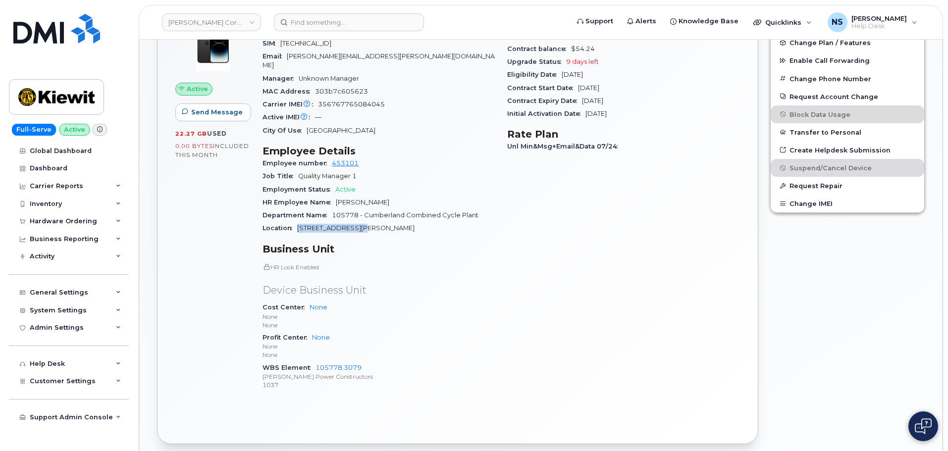
click at [375, 222] on div "Location 455 Old Scott Road" at bounding box center [378, 228] width 233 height 13
copy span "455 Old Scott Road"
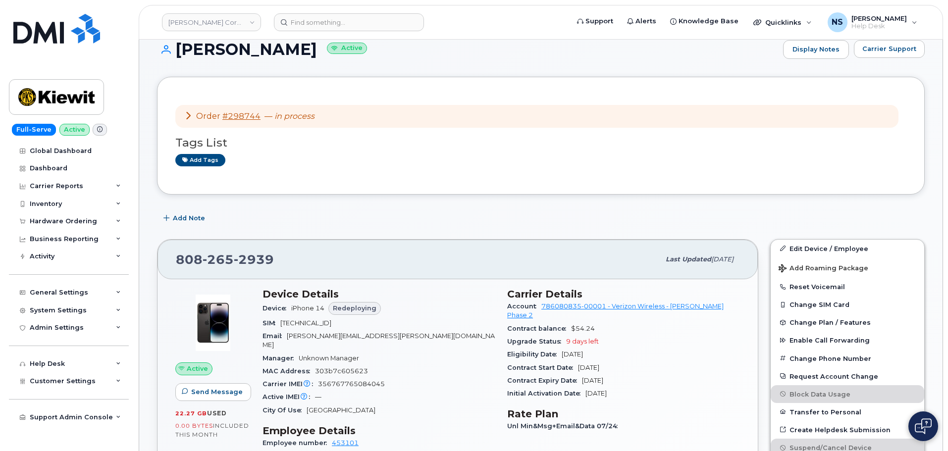
scroll to position [0, 0]
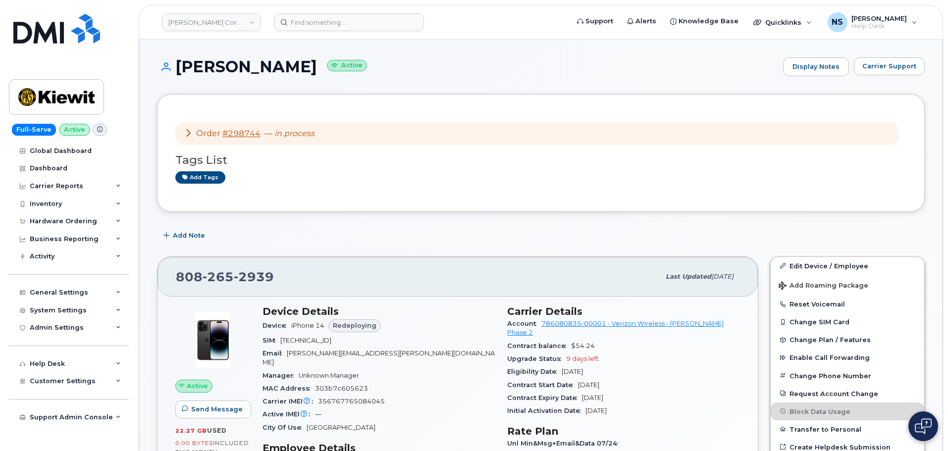
click at [234, 78] on div "LESLIE BALL Active Display Notes Carrier Support" at bounding box center [541, 75] width 768 height 37
click at [238, 72] on h1 "LESLIE BALL Active" at bounding box center [467, 66] width 621 height 17
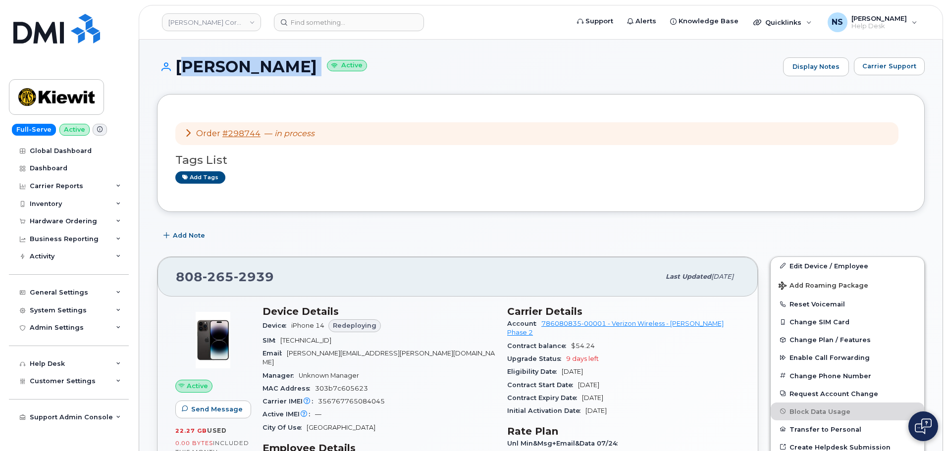
click at [238, 72] on h1 "LESLIE BALL Active" at bounding box center [467, 66] width 621 height 17
copy h1 "[PERSON_NAME]"
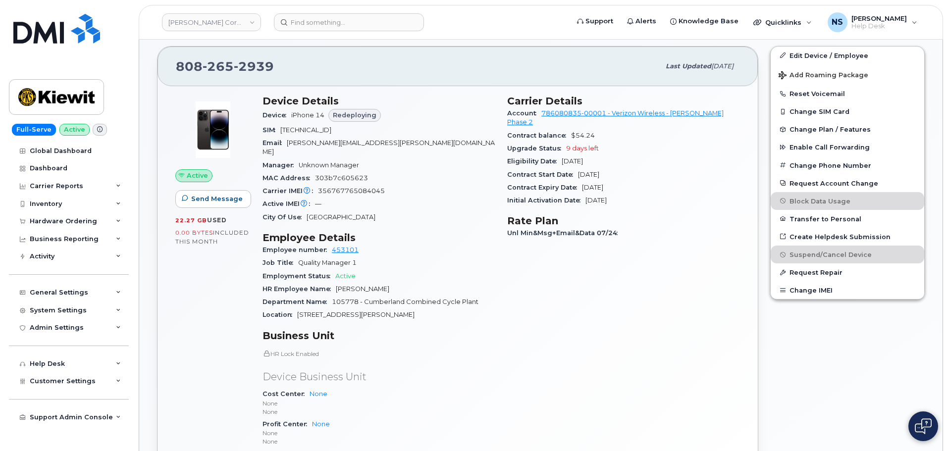
scroll to position [297, 0]
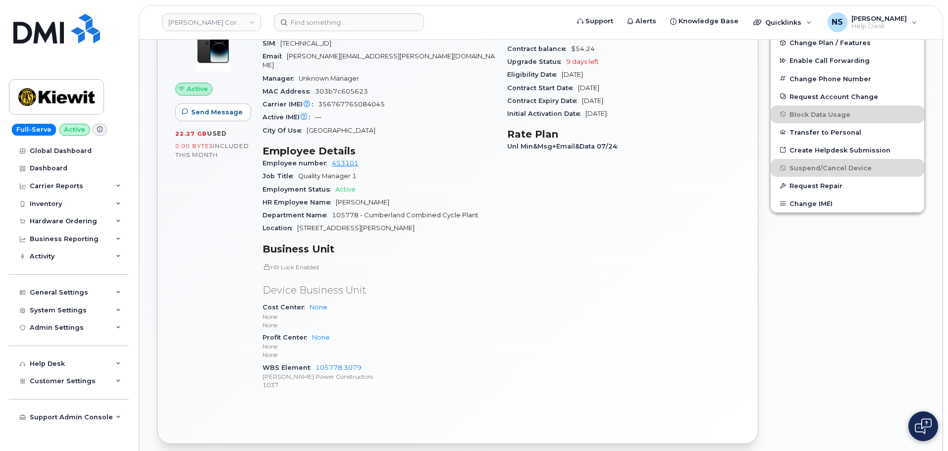
click at [341, 211] on span "105778 - Cumberland Combined Cycle Plant" at bounding box center [405, 214] width 147 height 7
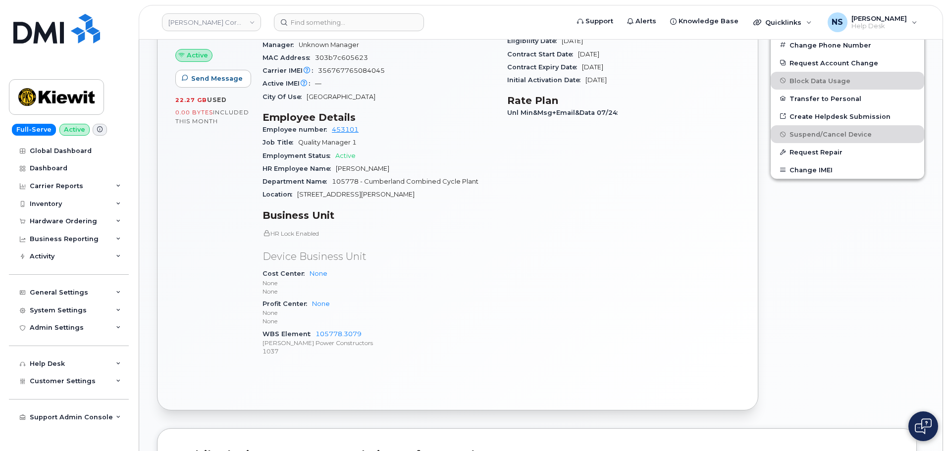
scroll to position [347, 0]
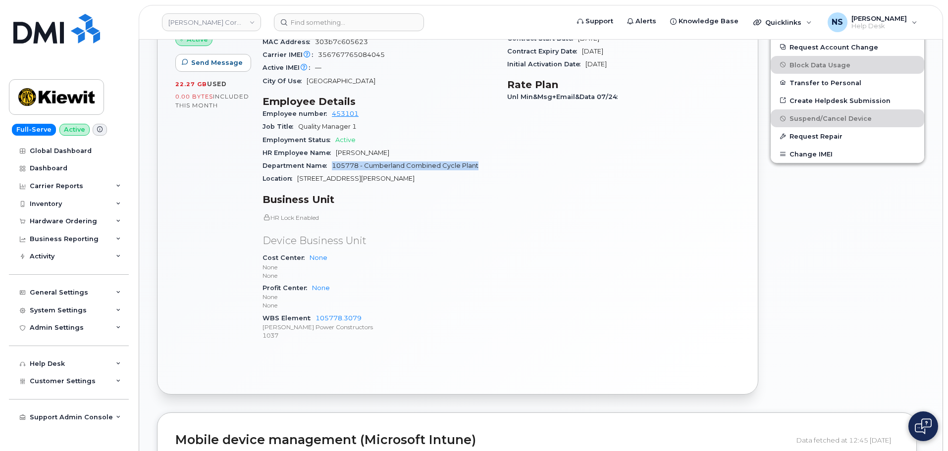
drag, startPoint x: 333, startPoint y: 157, endPoint x: 492, endPoint y: 157, distance: 159.0
click at [495, 159] on div "Department Name 105778 - Cumberland Combined Cycle Plant" at bounding box center [378, 165] width 233 height 13
drag, startPoint x: 458, startPoint y: 162, endPoint x: 453, endPoint y: 158, distance: 6.3
click at [298, 175] on span "455 Old Scott Road" at bounding box center [355, 178] width 117 height 7
drag, startPoint x: 299, startPoint y: 168, endPoint x: 362, endPoint y: 171, distance: 63.4
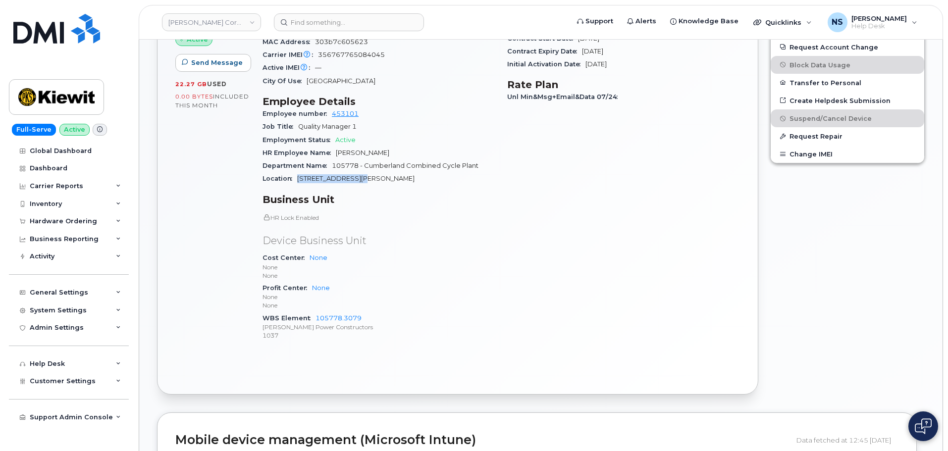
click at [362, 172] on div "Location 455 Old Scott Road" at bounding box center [378, 178] width 233 height 13
drag, startPoint x: 456, startPoint y: 220, endPoint x: 398, endPoint y: 181, distance: 69.9
click at [456, 218] on div "HR Lock Enabled Device Business Unit Cost Center None None None Profit Center N…" at bounding box center [378, 277] width 233 height 128
drag, startPoint x: 365, startPoint y: 157, endPoint x: 486, endPoint y: 162, distance: 121.4
click at [486, 162] on div "Department Name 105778 - Cumberland Combined Cycle Plant" at bounding box center [378, 165] width 233 height 13
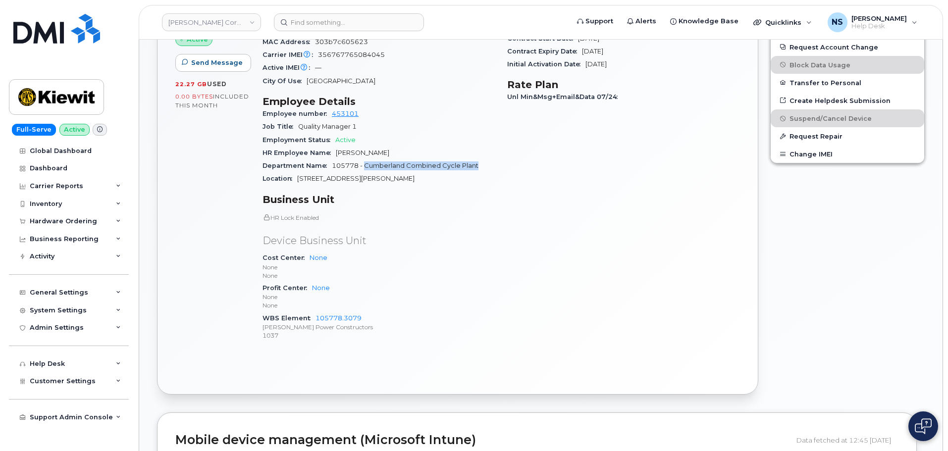
copy span "Cumberland Combined Cycle Plant"
drag, startPoint x: 342, startPoint y: 162, endPoint x: 338, endPoint y: 155, distance: 8.4
click at [340, 160] on div "Department Name 105778 - Cumberland Combined Cycle Plant" at bounding box center [378, 165] width 233 height 13
click at [338, 162] on span "105778 - Cumberland Combined Cycle Plant" at bounding box center [405, 165] width 147 height 7
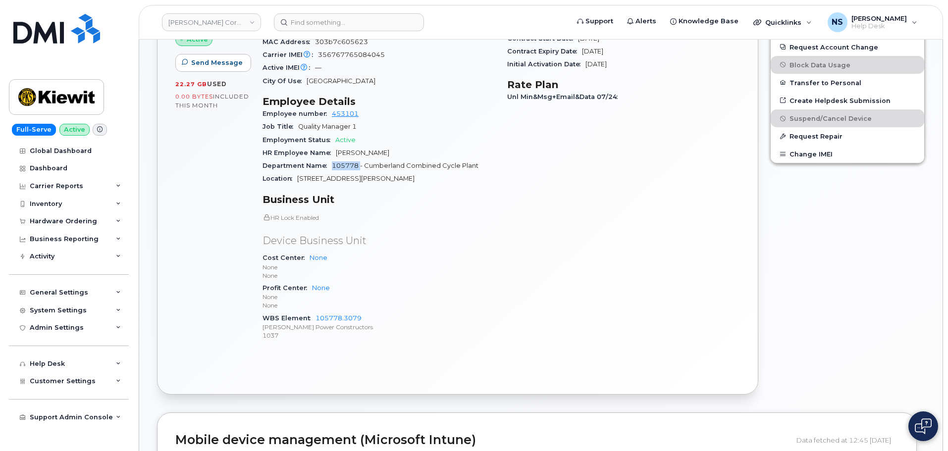
copy span "105778"
drag, startPoint x: 371, startPoint y: 312, endPoint x: 317, endPoint y: 310, distance: 54.0
click at [317, 312] on div "WBS Element 105778.3079 Kiewit Power Constructors 1037" at bounding box center [378, 327] width 233 height 30
copy link "05778.3079"
drag, startPoint x: 430, startPoint y: 303, endPoint x: 411, endPoint y: 305, distance: 19.4
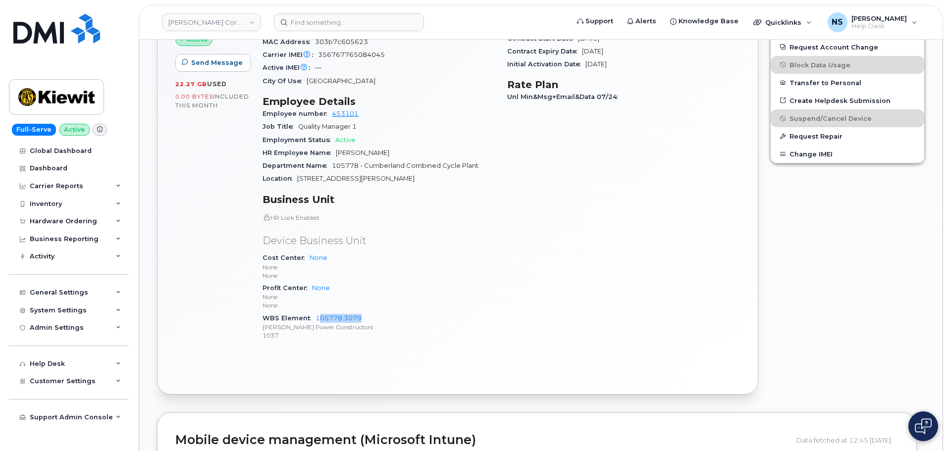
click at [430, 312] on div "WBS Element 105778.3079 Kiewit Power Constructors 1037" at bounding box center [378, 327] width 233 height 30
click at [401, 312] on div "WBS Element 105778.3079 Kiewit Power Constructors 1037" at bounding box center [378, 327] width 233 height 30
drag, startPoint x: 392, startPoint y: 314, endPoint x: 353, endPoint y: 298, distance: 42.1
click at [340, 300] on div "HR Lock Enabled Device Business Unit Cost Center None None None Profit Center N…" at bounding box center [378, 277] width 233 height 128
click at [387, 301] on p "None" at bounding box center [378, 305] width 233 height 8
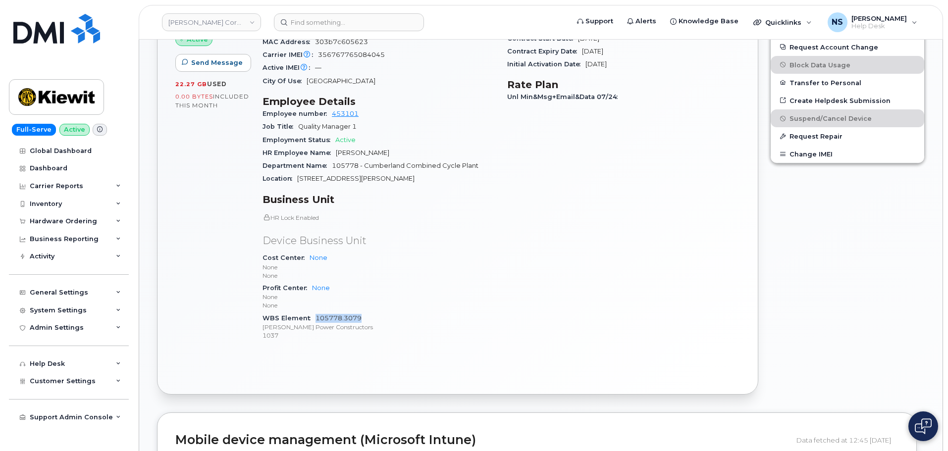
drag, startPoint x: 379, startPoint y: 305, endPoint x: 321, endPoint y: 312, distance: 57.9
click at [317, 312] on div "WBS Element 105778.3079 Kiewit Power Constructors 1037" at bounding box center [378, 327] width 233 height 30
copy link "105778.3079"
drag, startPoint x: 474, startPoint y: 247, endPoint x: 584, endPoint y: 6, distance: 264.2
click at [519, 118] on div "Device Details Device iPhone 14 Redeploying SIM 89148000011121378291 Email LESL…" at bounding box center [501, 154] width 489 height 403
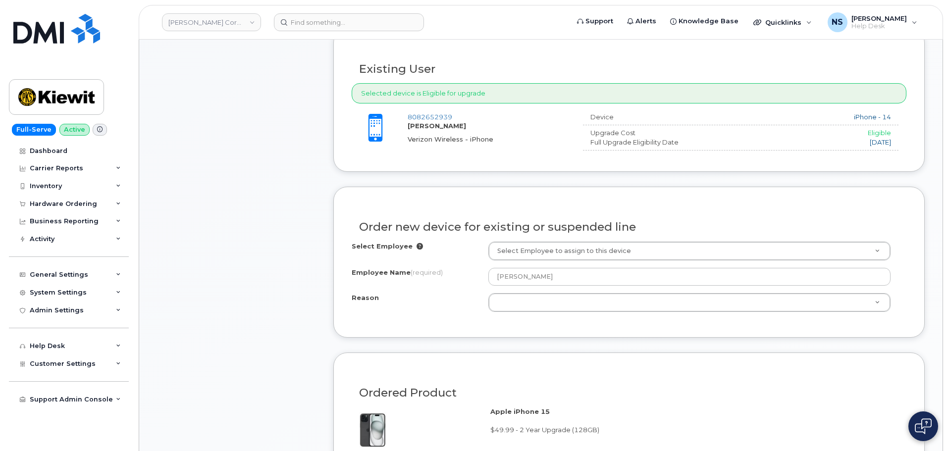
scroll to position [347, 0]
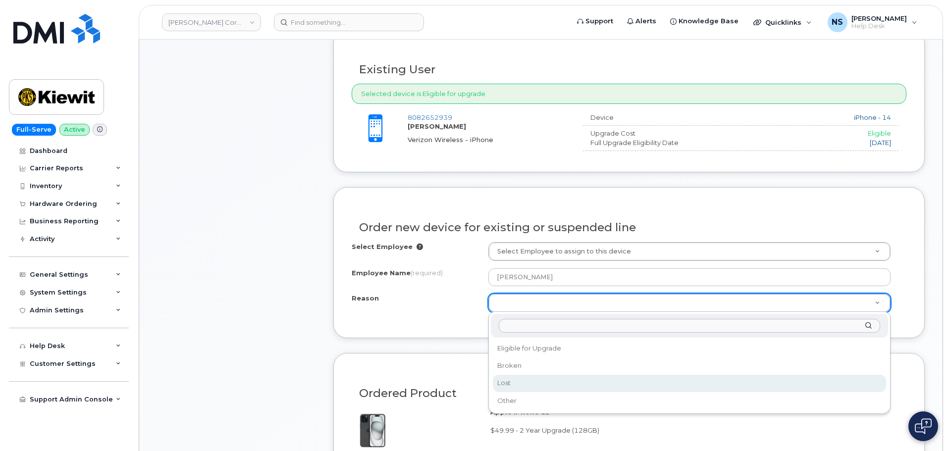
drag, startPoint x: 523, startPoint y: 383, endPoint x: 386, endPoint y: 293, distance: 163.3
select select "lost"
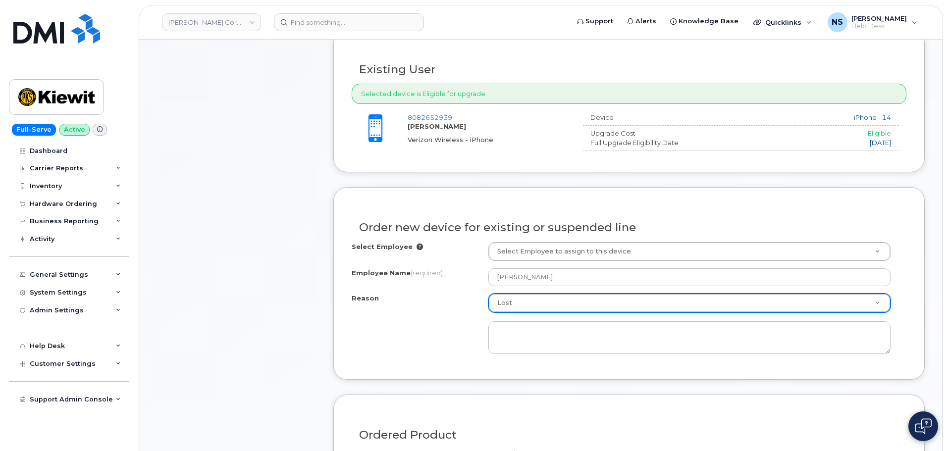
drag, startPoint x: 380, startPoint y: 283, endPoint x: 414, endPoint y: 296, distance: 36.3
click at [383, 282] on div "Employee Name (required) [PERSON_NAME]" at bounding box center [629, 277] width 555 height 18
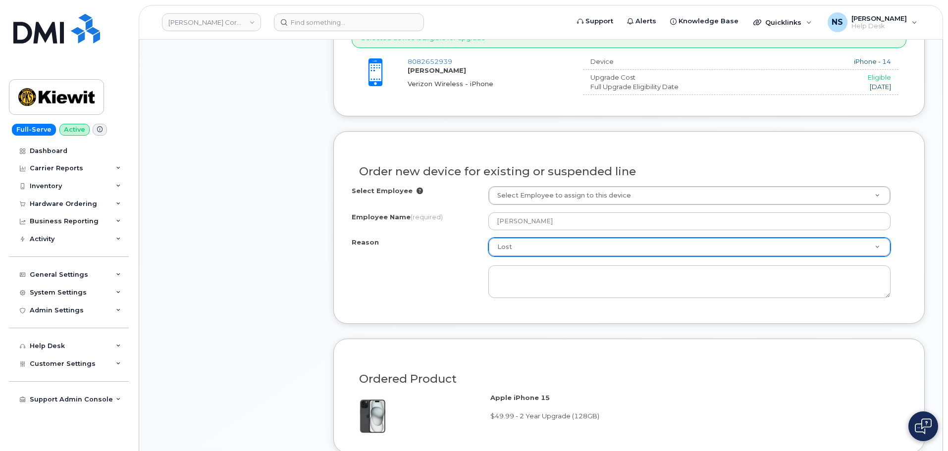
scroll to position [446, 0]
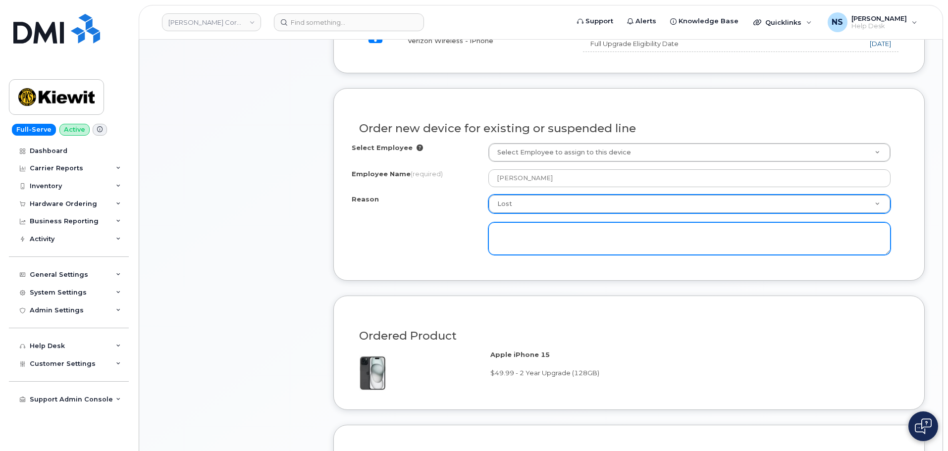
click at [537, 250] on textarea at bounding box center [689, 238] width 402 height 33
type textarea "Left o"
type textarea "Accidentally left on Airplane."
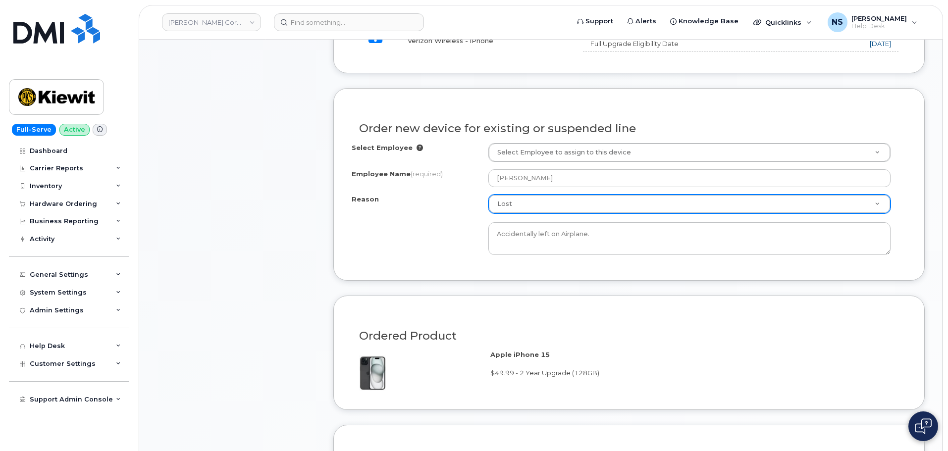
click at [449, 266] on div "Order new device for existing or suspended line Select Employee Select Employee…" at bounding box center [628, 184] width 591 height 192
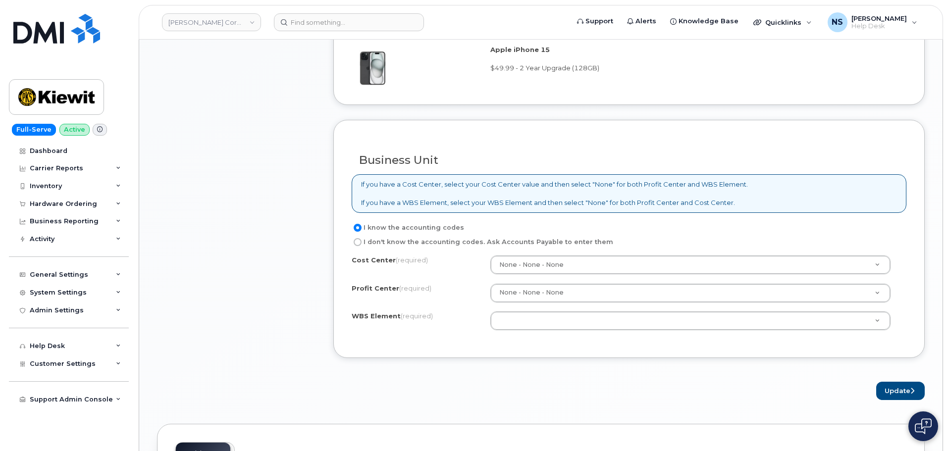
scroll to position [792, 0]
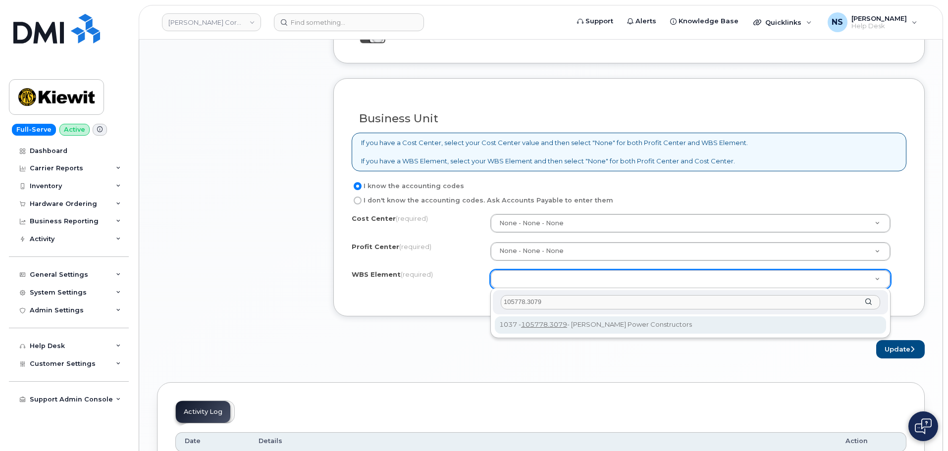
type input "105778.3079"
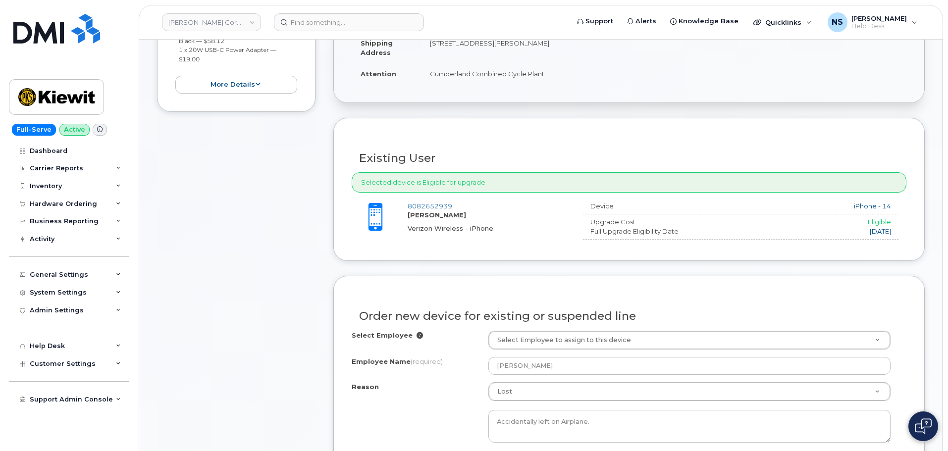
drag, startPoint x: 732, startPoint y: 308, endPoint x: 728, endPoint y: 298, distance: 10.6
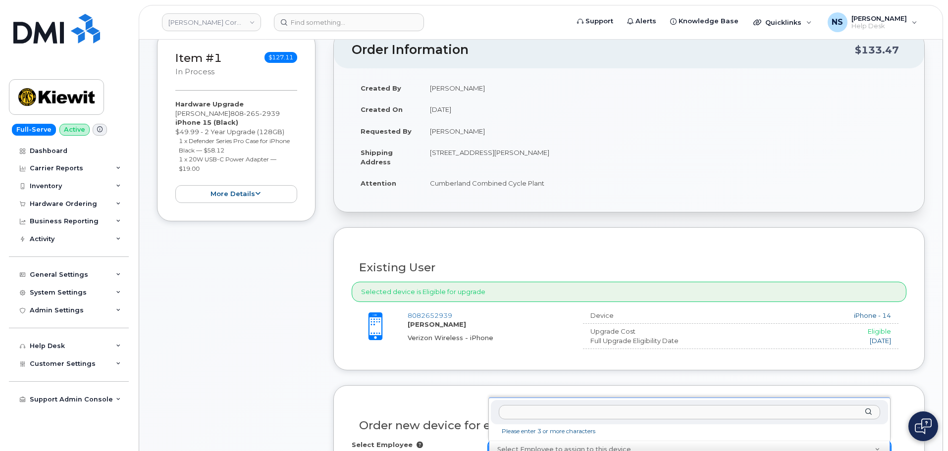
drag, startPoint x: 728, startPoint y: 298, endPoint x: 661, endPoint y: 259, distance: 77.5
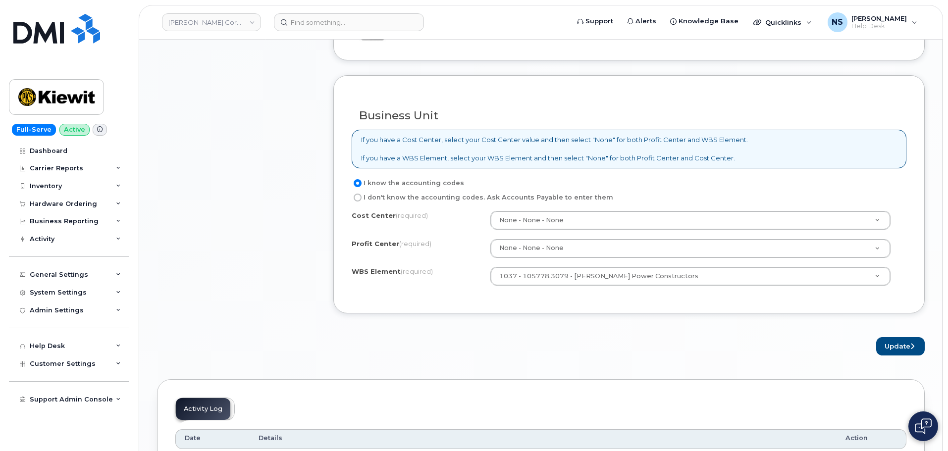
scroll to position [842, 0]
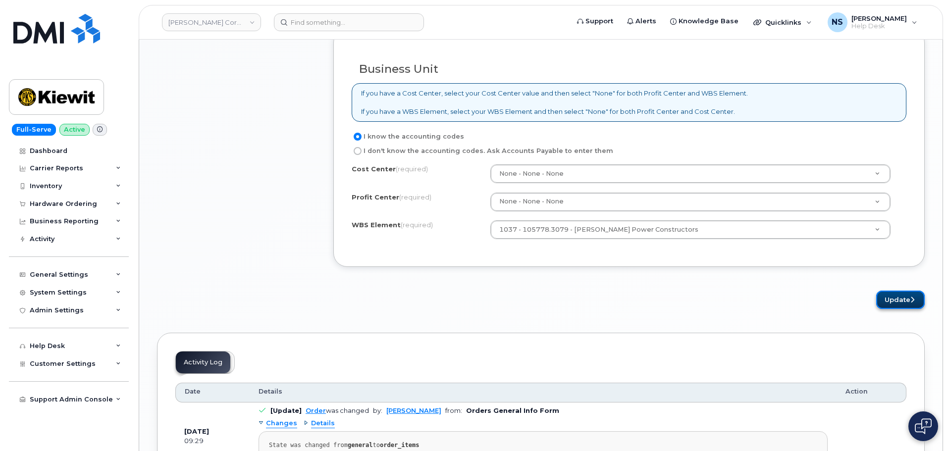
click at [902, 293] on button "Update" at bounding box center [900, 300] width 49 height 18
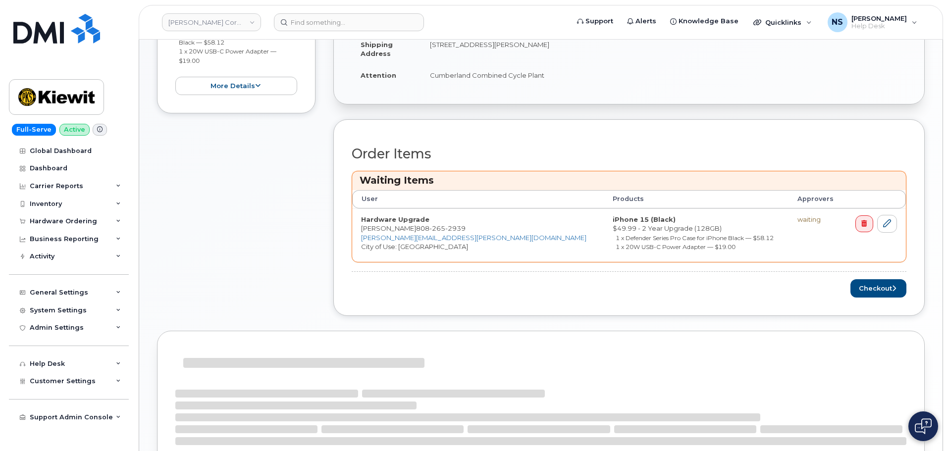
scroll to position [236, 0]
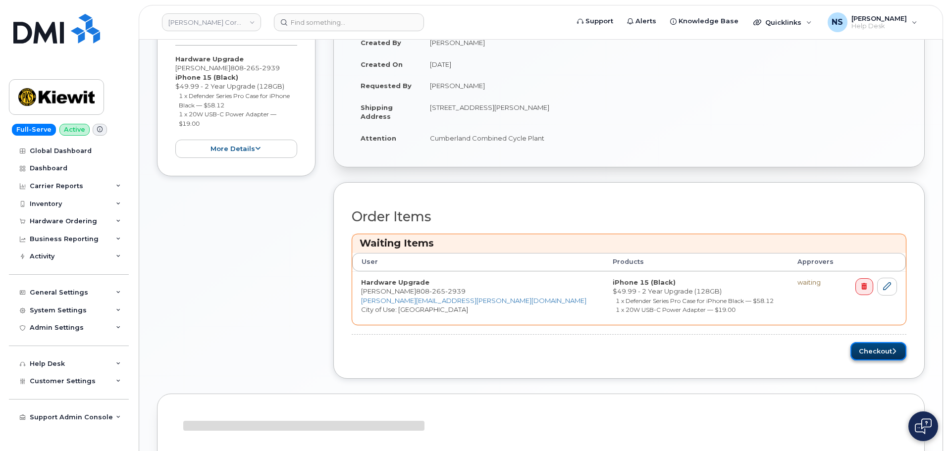
click at [881, 348] on button "Checkout" at bounding box center [878, 351] width 56 height 18
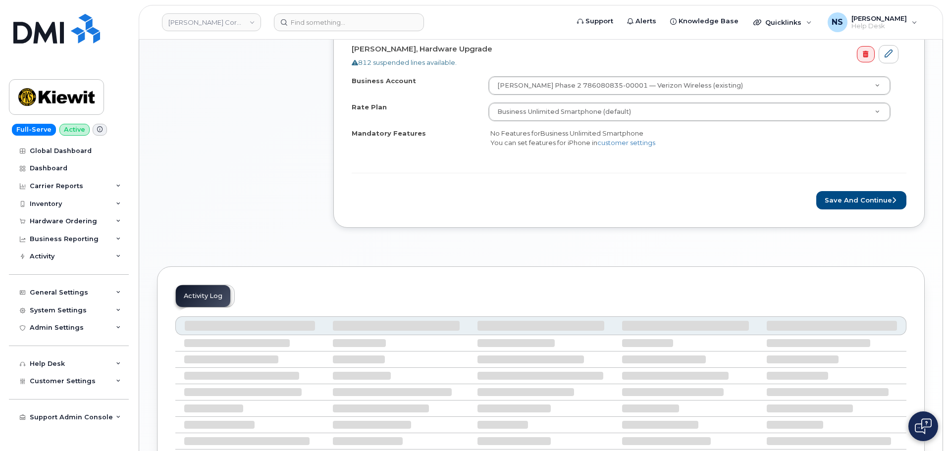
scroll to position [347, 0]
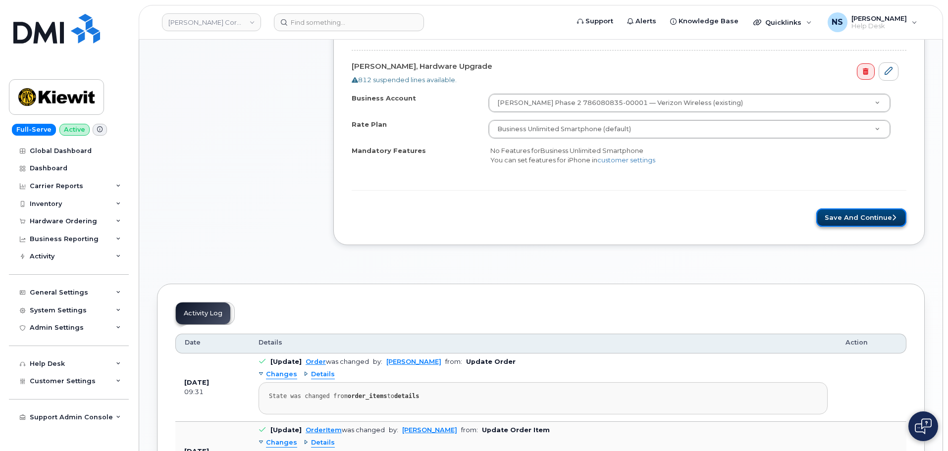
click at [828, 218] on button "Save and Continue" at bounding box center [861, 218] width 90 height 18
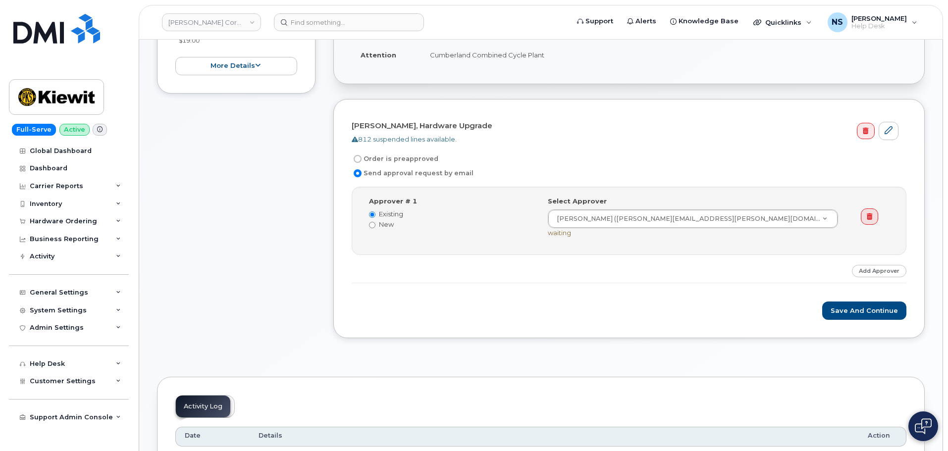
scroll to position [198, 0]
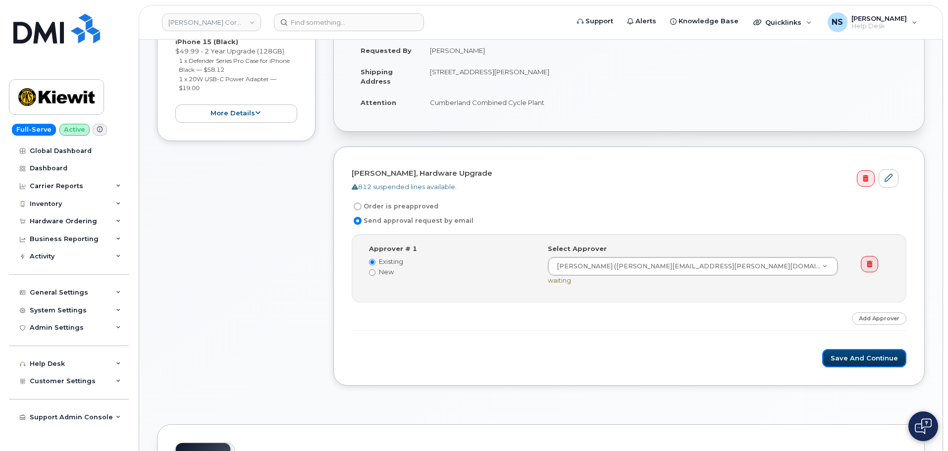
drag, startPoint x: 839, startPoint y: 357, endPoint x: 727, endPoint y: 450, distance: 146.0
click at [840, 357] on button "Save and Continue" at bounding box center [864, 358] width 84 height 18
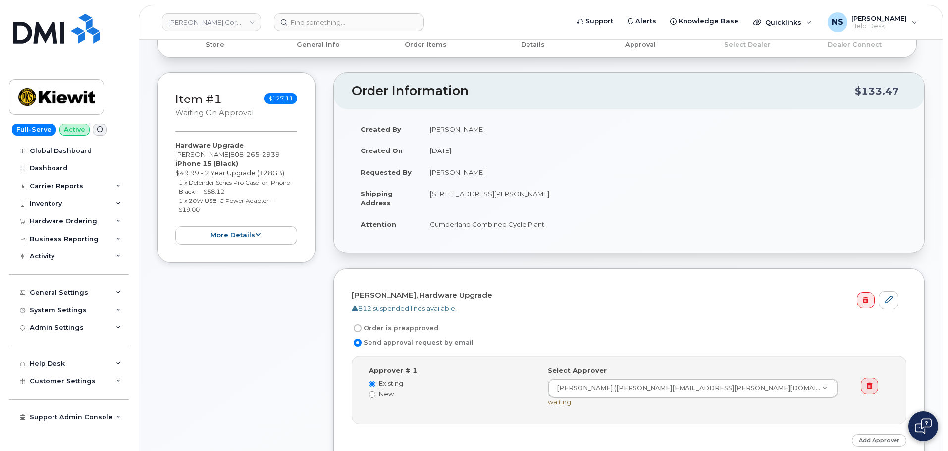
scroll to position [0, 0]
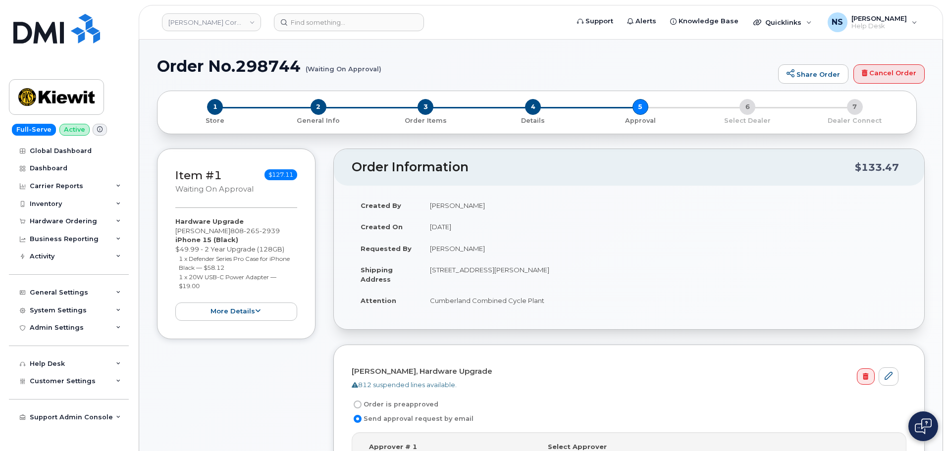
click at [260, 66] on h1 "Order No.298744 (Waiting On Approval)" at bounding box center [465, 65] width 616 height 17
copy h1 "298744"
drag, startPoint x: 204, startPoint y: 287, endPoint x: 172, endPoint y: 210, distance: 83.2
click at [172, 210] on div "Item #1 Waiting On Approval $127.11 Hardware Upgrade [PERSON_NAME] [PHONE_NUMBE…" at bounding box center [236, 244] width 158 height 191
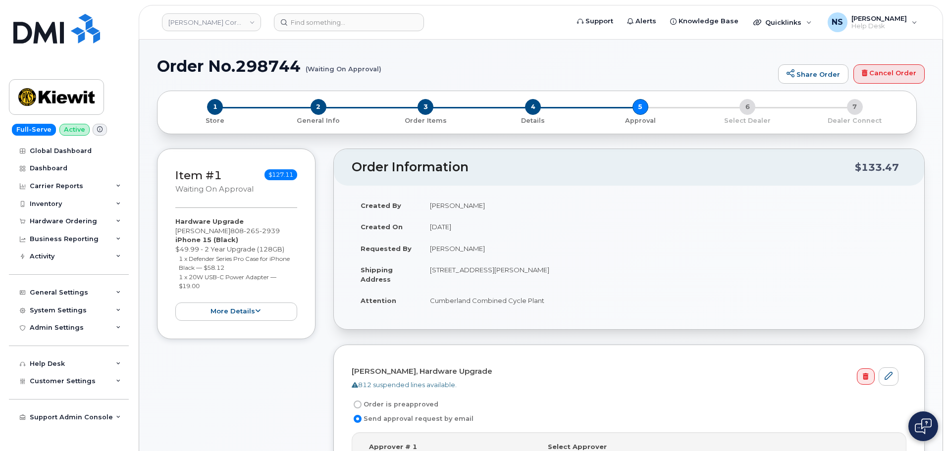
copy div "Hardware Upgrade [PERSON_NAME] [PHONE_NUMBER] iPhone 15 (Black) $49.99 - 2 Year…"
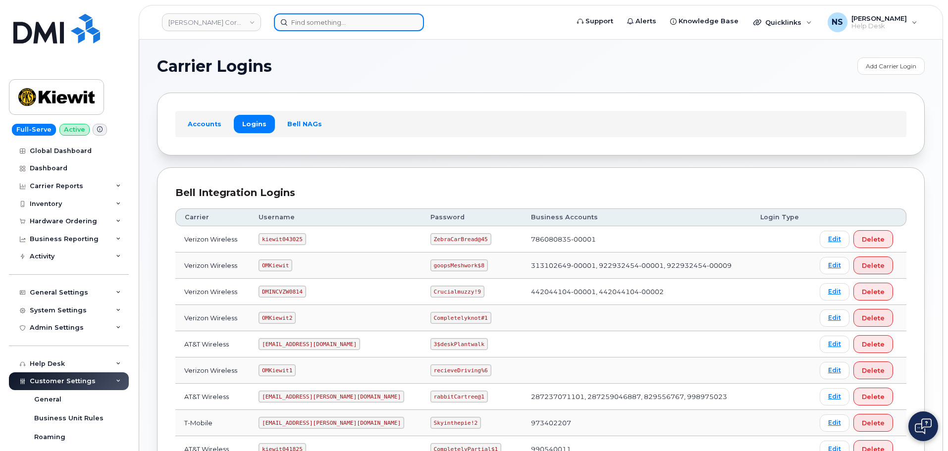
click at [298, 22] on input at bounding box center [349, 22] width 150 height 18
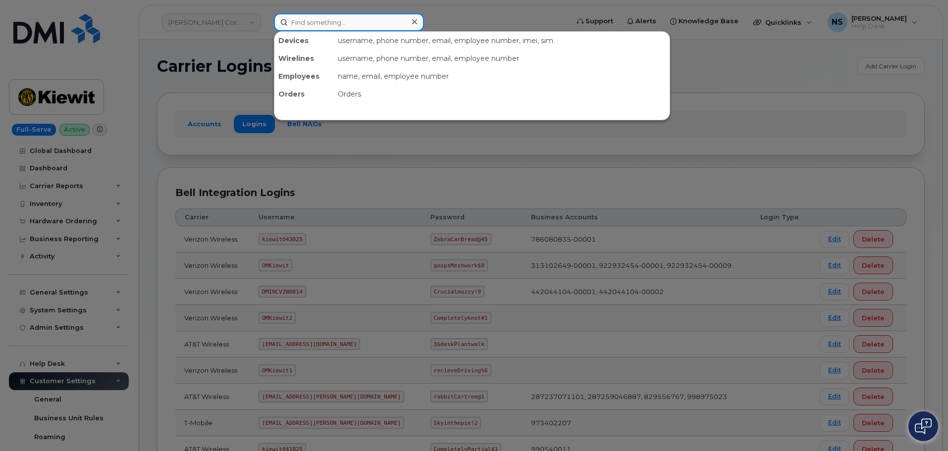
paste input "297702"
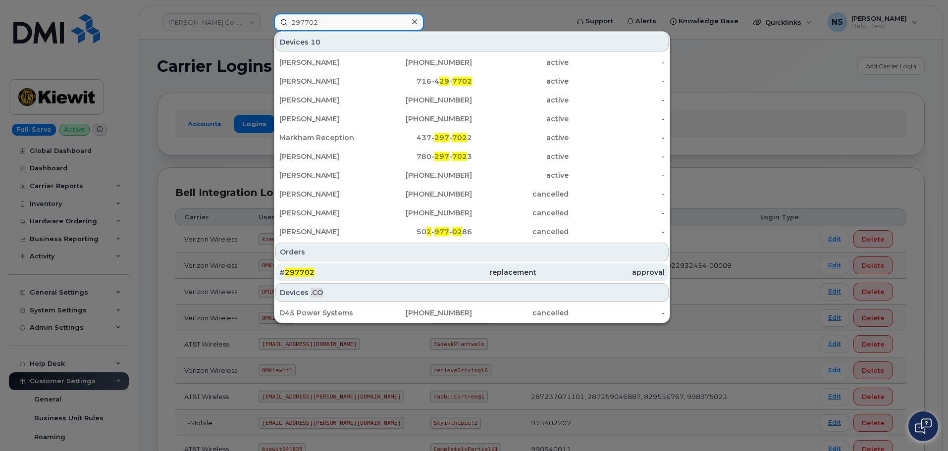
type input "297702"
click at [375, 277] on div "# 297702" at bounding box center [343, 272] width 128 height 10
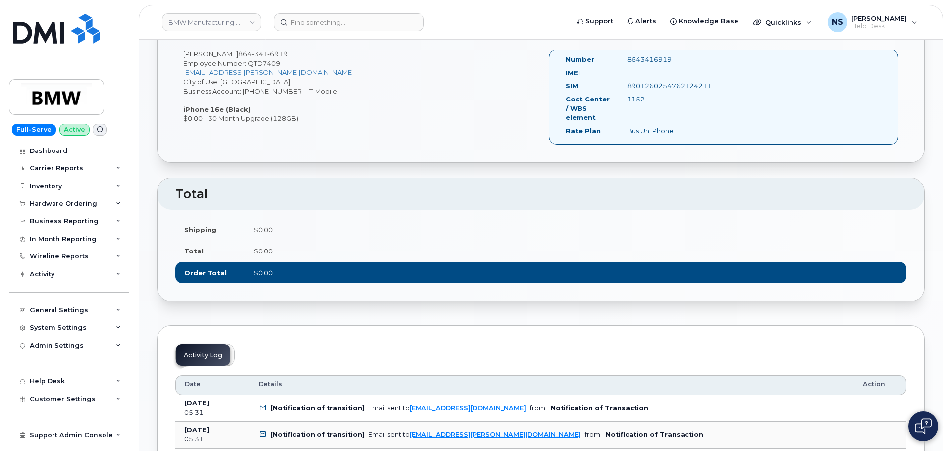
scroll to position [223, 0]
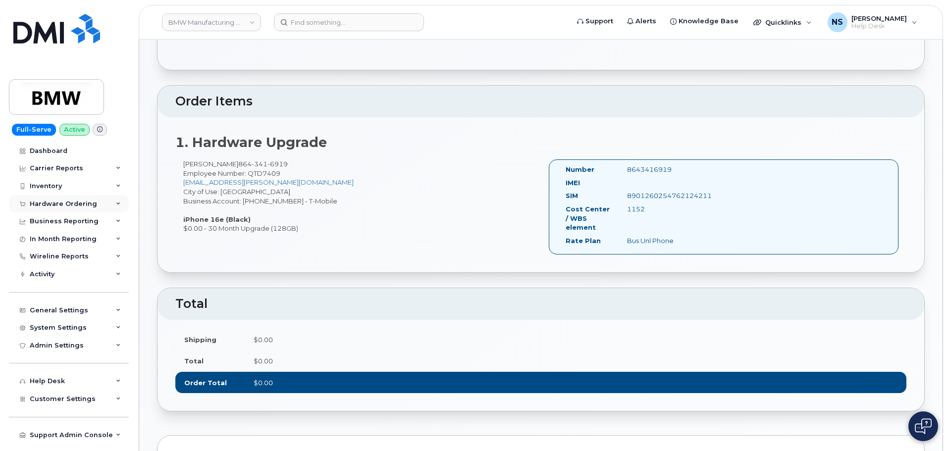
click at [62, 200] on div "Hardware Ordering" at bounding box center [63, 204] width 67 height 8
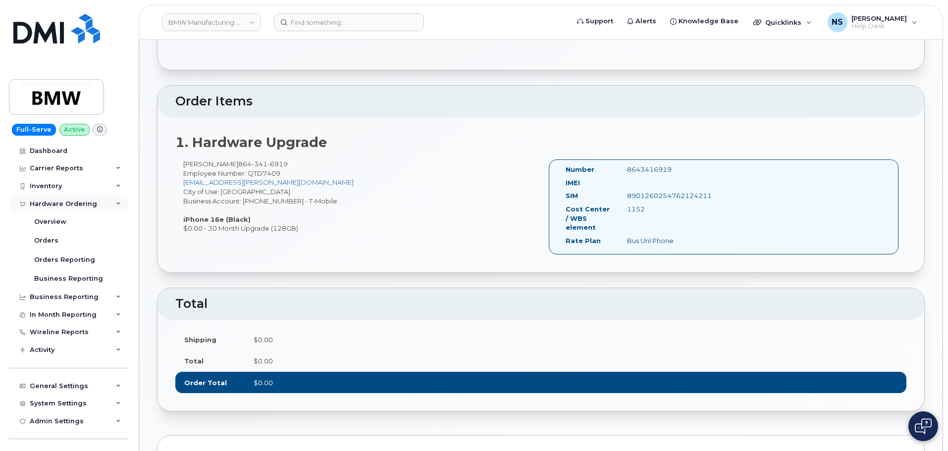
click at [69, 209] on div "Hardware Ordering" at bounding box center [69, 204] width 120 height 18
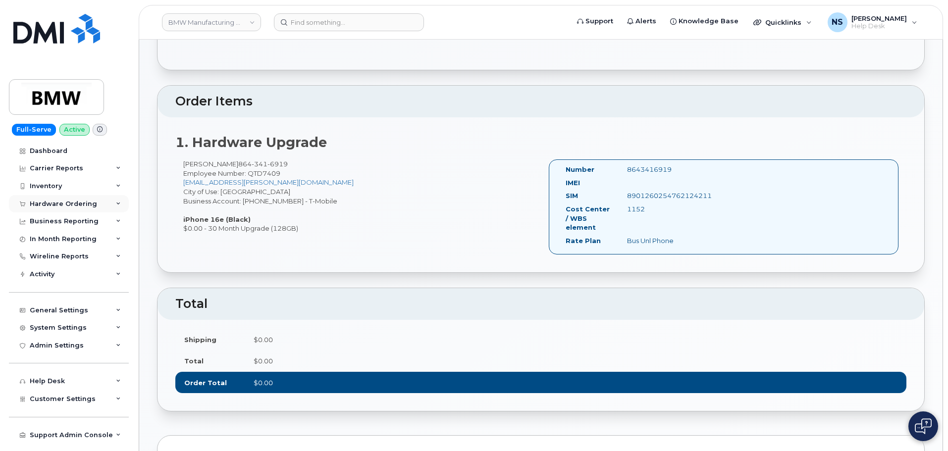
click at [63, 205] on div "Hardware Ordering" at bounding box center [63, 204] width 67 height 8
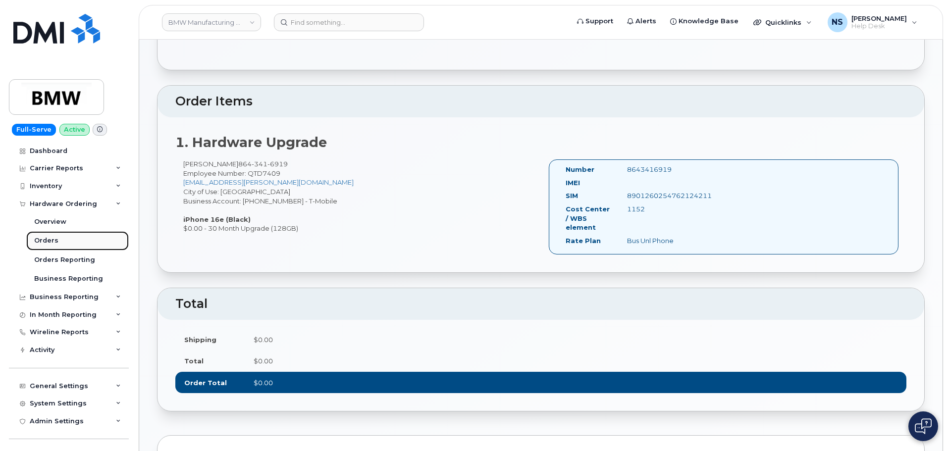
click at [55, 244] on div "Orders" at bounding box center [46, 240] width 24 height 9
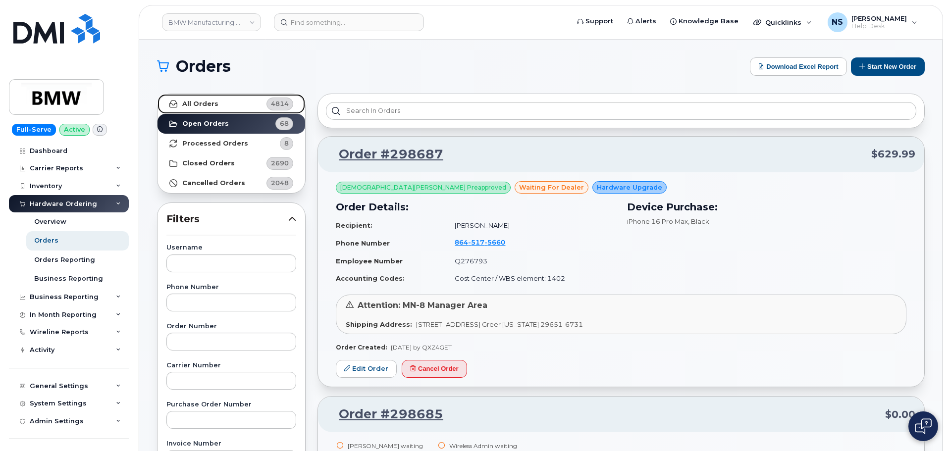
click at [223, 98] on link "All Orders 4814" at bounding box center [231, 104] width 148 height 20
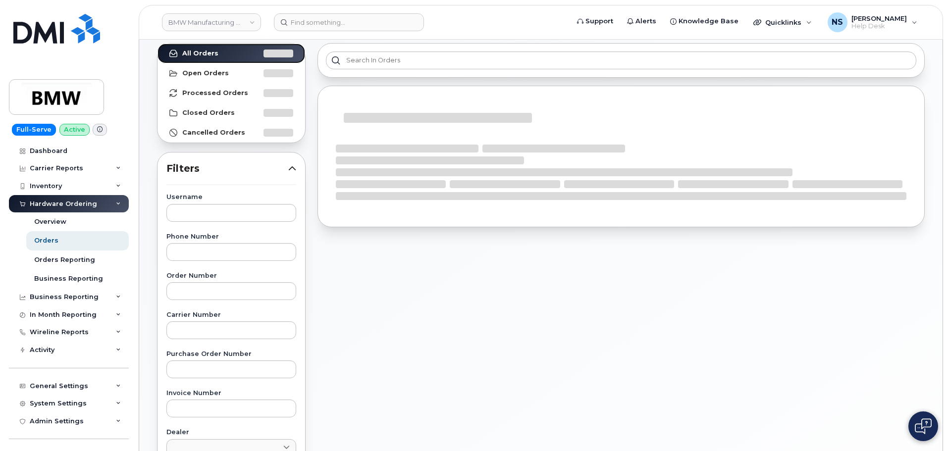
scroll to position [99, 0]
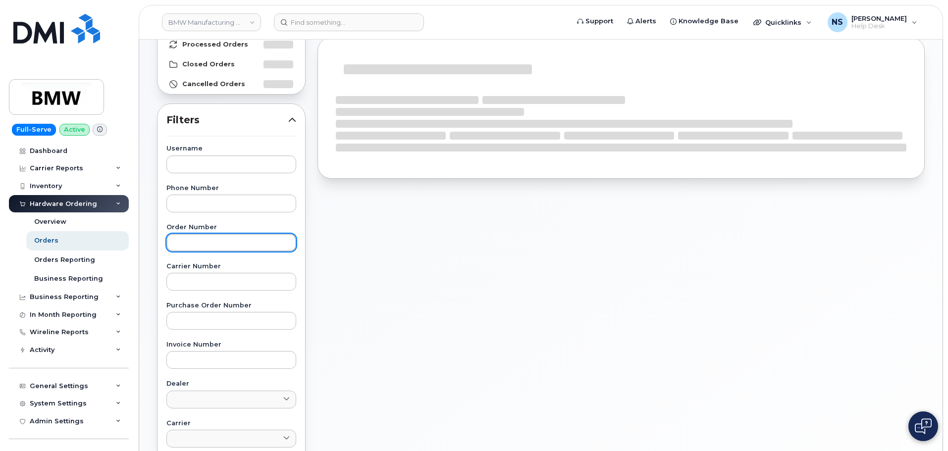
click at [209, 239] on input "text" at bounding box center [231, 243] width 130 height 18
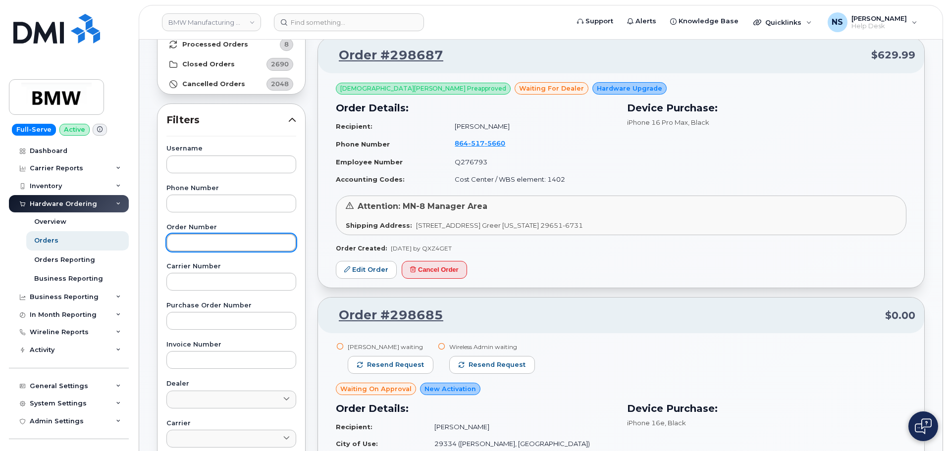
paste input "297702"
type input "297702"
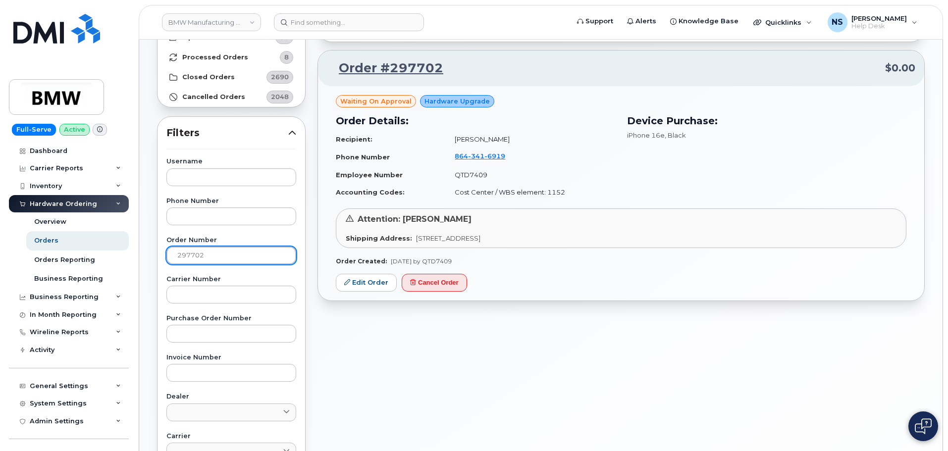
scroll to position [50, 0]
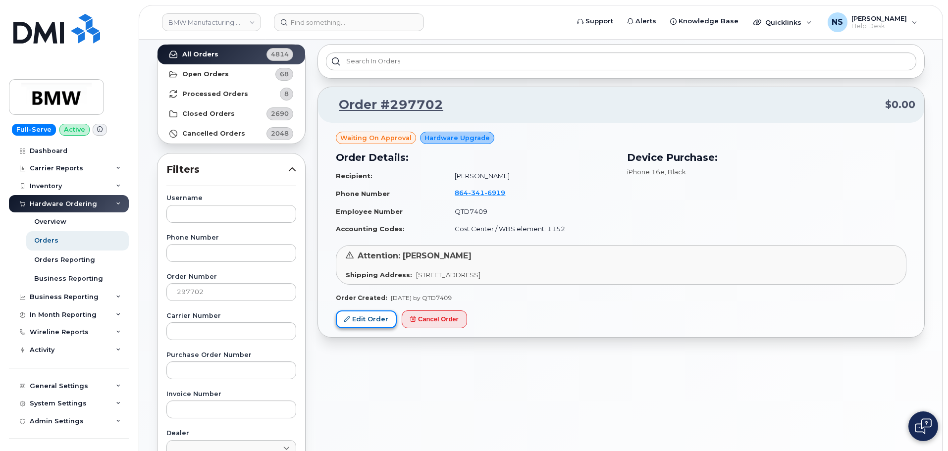
click at [373, 325] on link "Edit Order" at bounding box center [366, 320] width 61 height 18
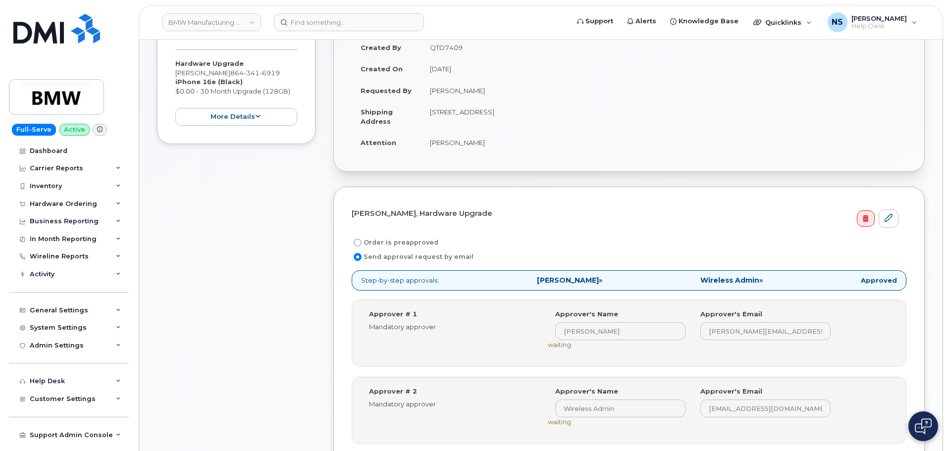
scroll to position [297, 0]
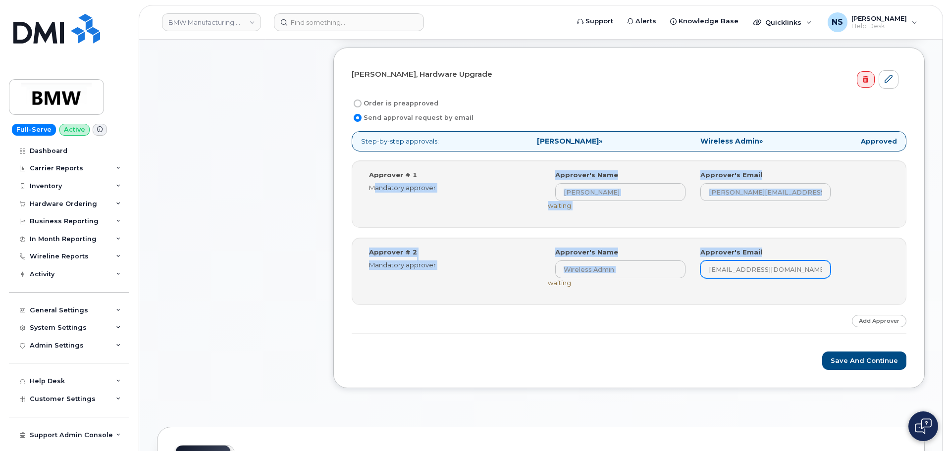
click at [818, 267] on div "Step-by-step approvals: Wolfgang Ernst » Wireless Admin » Approved Approver # 1…" at bounding box center [629, 232] width 555 height 202
copy div "Mandatory approver Select Approver Wolfgang Ernst (wolfgang.eb.ernst@bmw.de) Ap…"
click at [512, 198] on div "Approver # 1 Mandatory approver Select Approver Wolfgang Ernst (wolfgang.eb.ern…" at bounding box center [630, 194] width 536 height 48
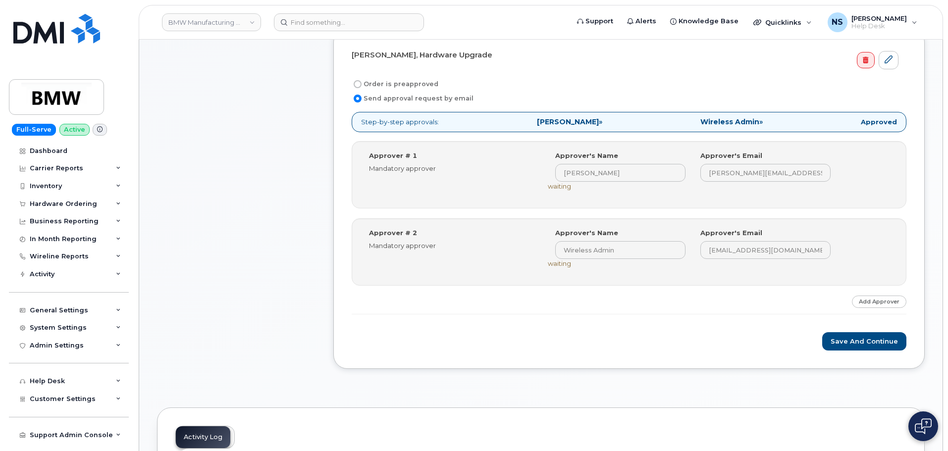
scroll to position [347, 0]
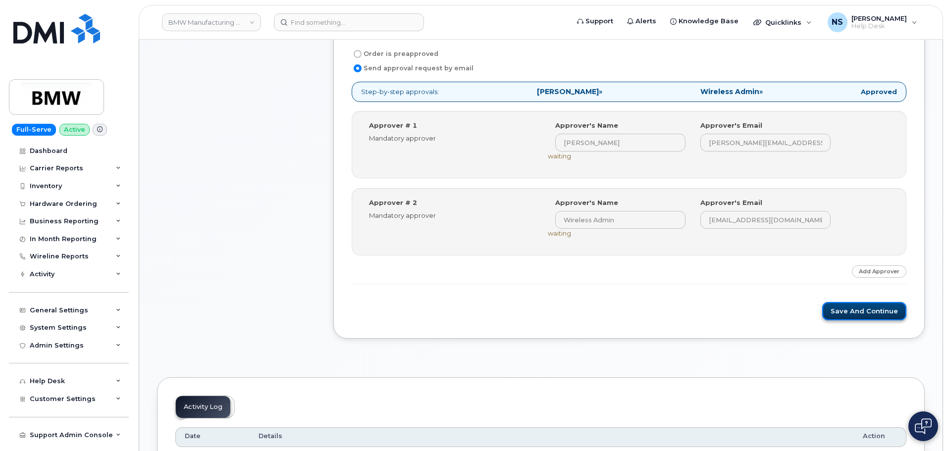
click at [841, 311] on button "Save and Continue" at bounding box center [864, 311] width 84 height 18
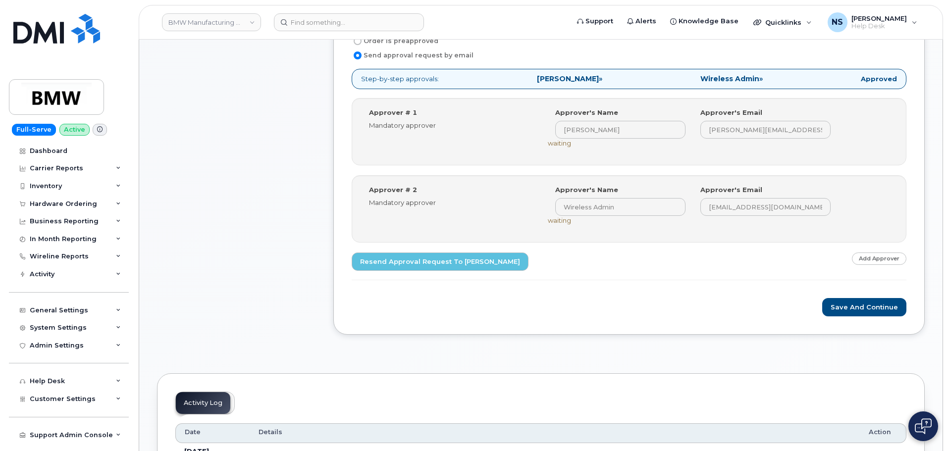
scroll to position [396, 0]
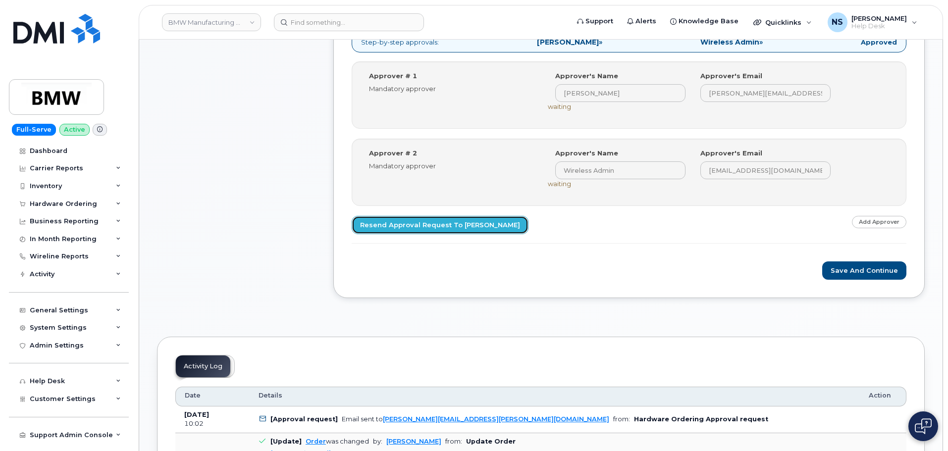
click at [466, 218] on link "Resend Approval Request to [PERSON_NAME]" at bounding box center [440, 225] width 177 height 18
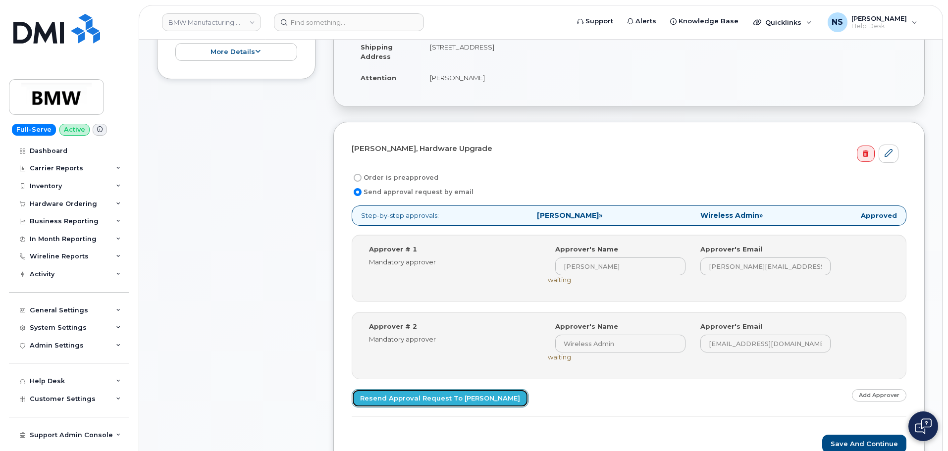
scroll to position [297, 0]
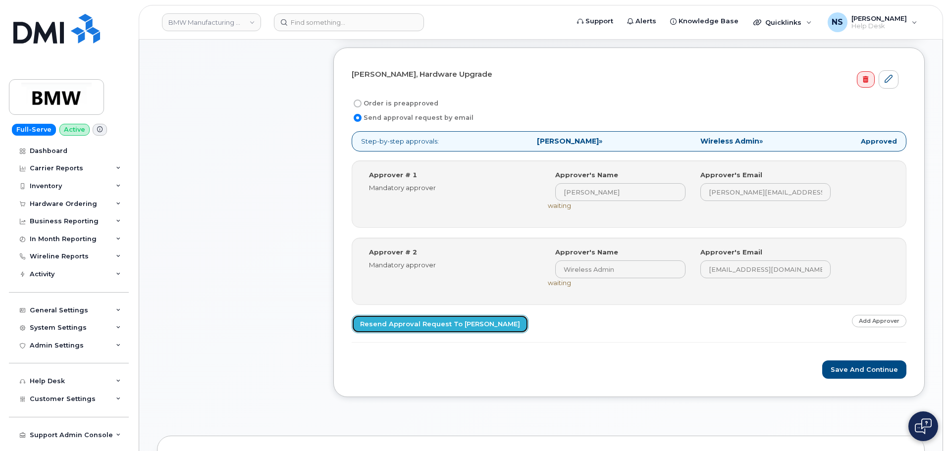
click at [451, 320] on link "Resend Approval Request to [PERSON_NAME]" at bounding box center [440, 324] width 177 height 18
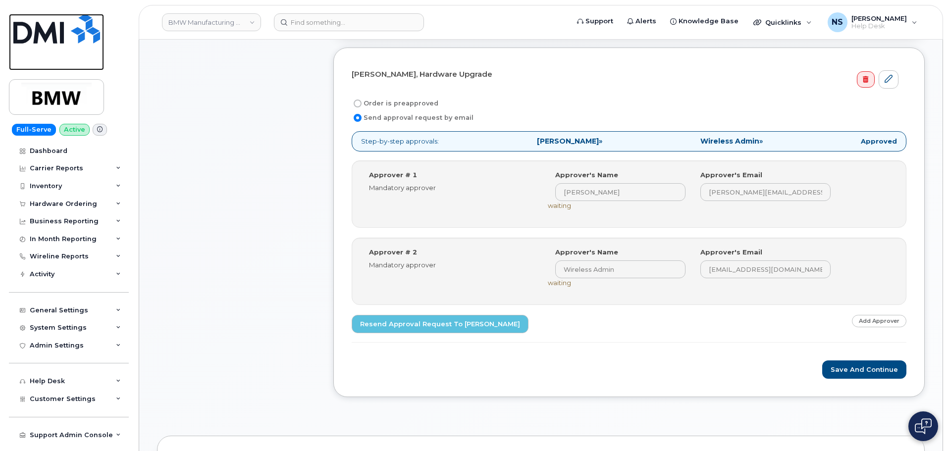
click at [79, 28] on img at bounding box center [56, 29] width 87 height 30
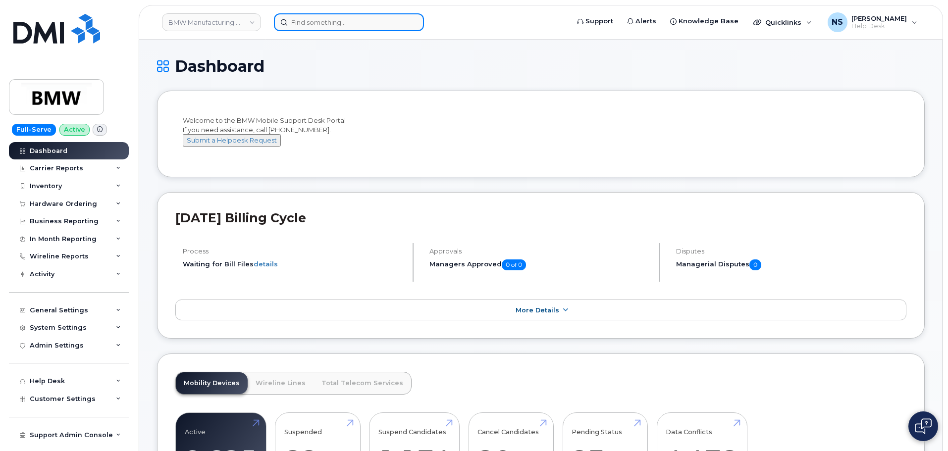
click at [363, 28] on input at bounding box center [349, 22] width 150 height 18
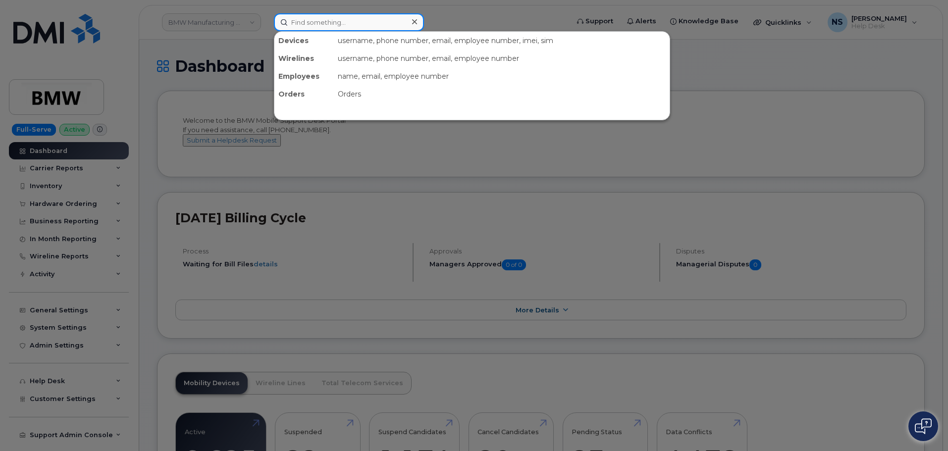
paste input "917-903-7673"
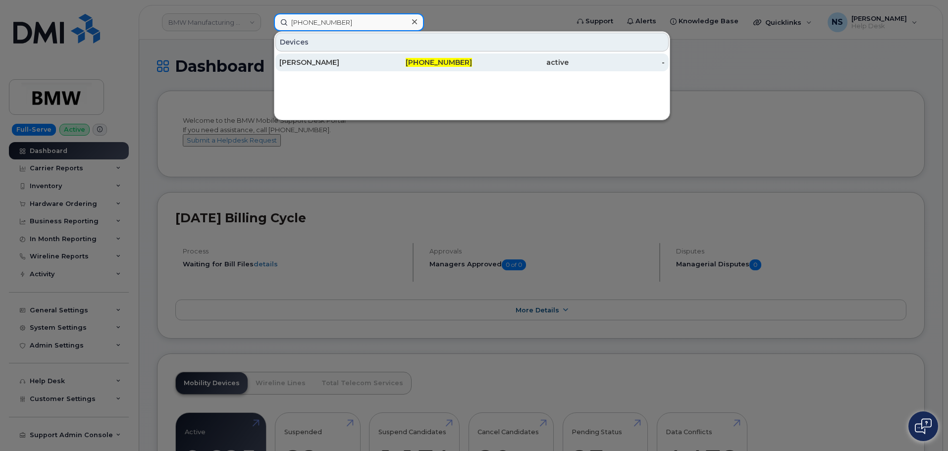
type input "917-903-7673"
click at [523, 64] on div "active" at bounding box center [520, 62] width 97 height 10
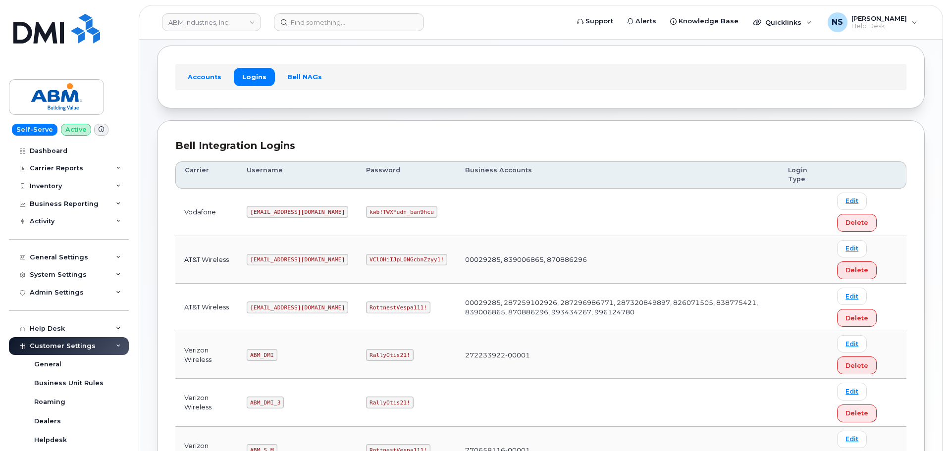
scroll to position [149, 0]
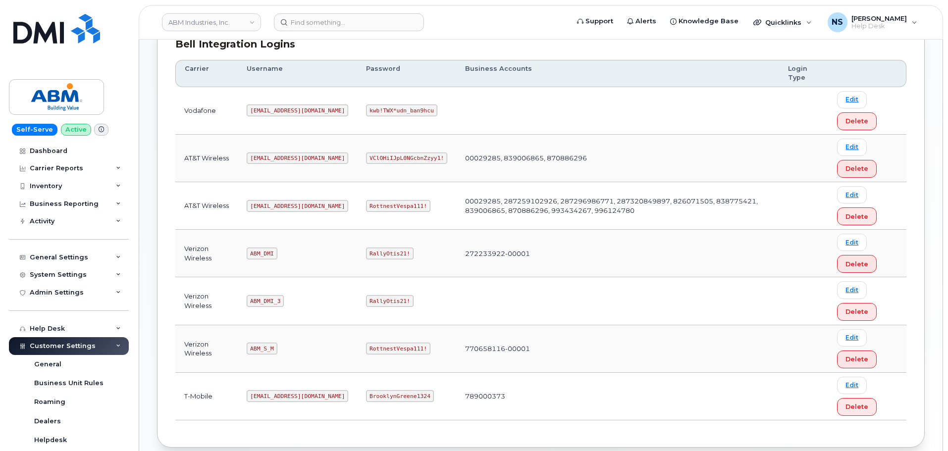
click at [264, 350] on code "ABM_S_M" at bounding box center [262, 349] width 30 height 12
click at [266, 349] on code "ABM_S_M" at bounding box center [262, 349] width 30 height 12
copy code "ABM_S_M"
click at [262, 206] on code "abm@dminc.com" at bounding box center [298, 206] width 102 height 12
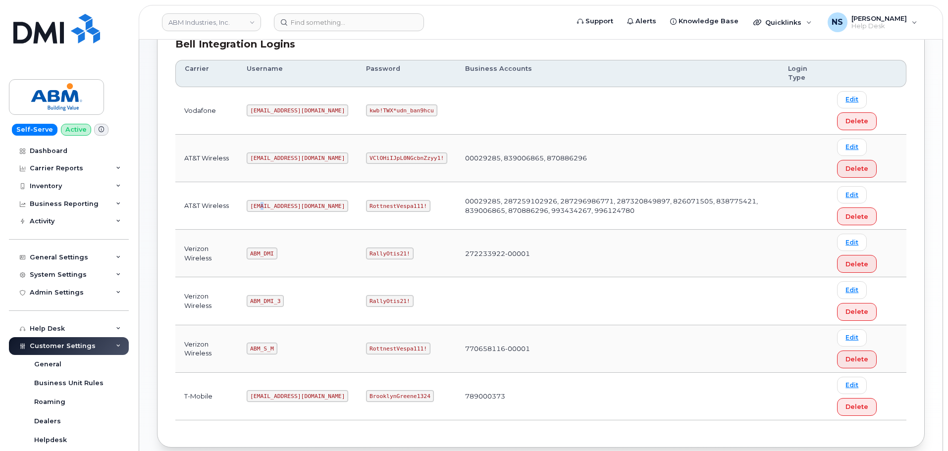
click at [262, 206] on code "abm@dminc.com" at bounding box center [298, 206] width 102 height 12
copy code "abm@dminc.com"
click at [374, 208] on code "RottnestVespa111!" at bounding box center [398, 206] width 64 height 12
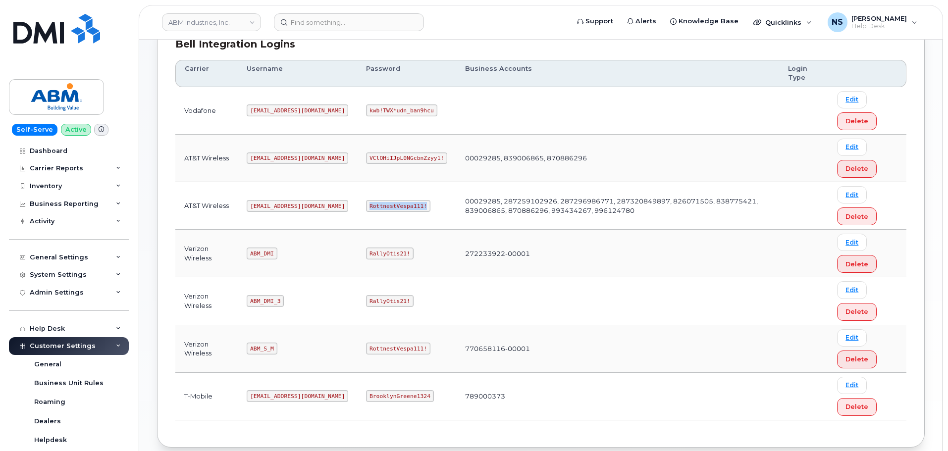
click at [374, 208] on code "RottnestVespa111!" at bounding box center [398, 206] width 64 height 12
copy code "RottnestVespa111!"
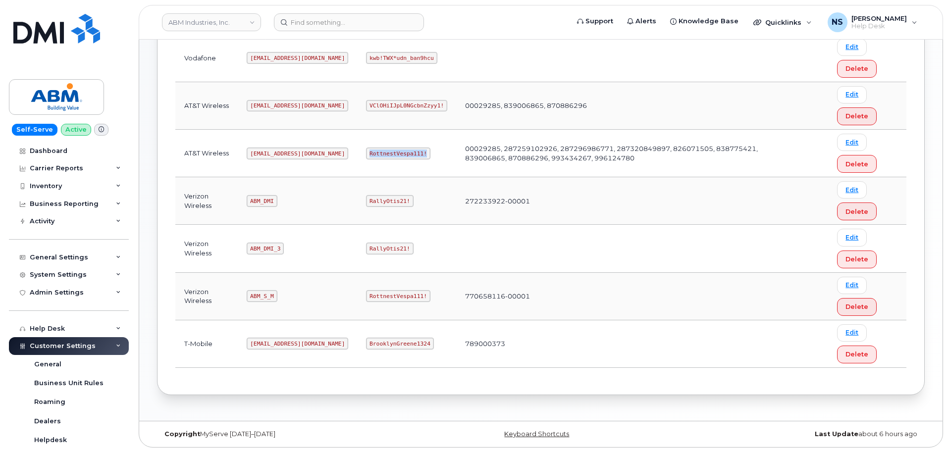
scroll to position [203, 0]
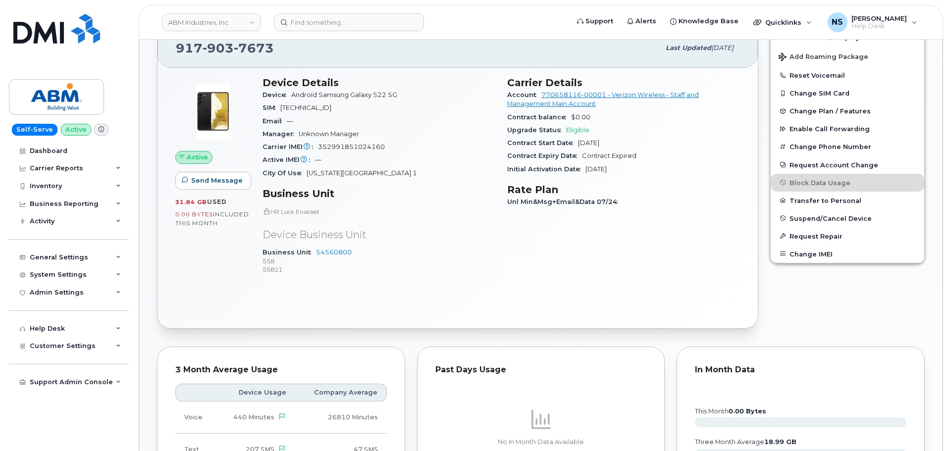
scroll to position [297, 0]
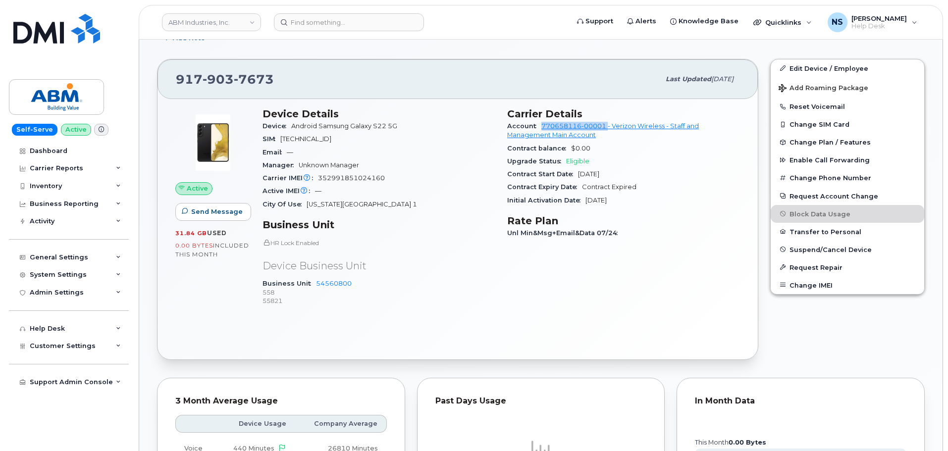
drag, startPoint x: 541, startPoint y: 124, endPoint x: 608, endPoint y: 126, distance: 67.4
click at [608, 126] on div "Account 770658116-00001 - Verizon Wireless - Staff and Management Main Account" at bounding box center [623, 131] width 233 height 22
copy link "770658116-00001"
click at [340, 75] on div "[PHONE_NUMBER]" at bounding box center [418, 79] width 484 height 21
click at [263, 73] on span "7673" at bounding box center [254, 79] width 40 height 15
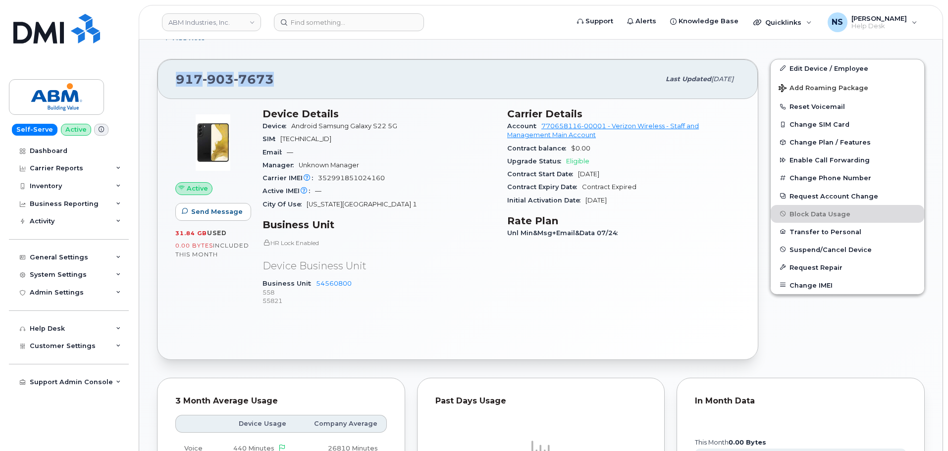
click at [263, 73] on span "7673" at bounding box center [254, 79] width 40 height 15
copy span "917 903 7673"
drag, startPoint x: 545, startPoint y: 125, endPoint x: 610, endPoint y: 119, distance: 65.2
click at [610, 119] on section "Carrier Details Account 770658116-00001 - Verizon Wireless - Staff and Manageme…" at bounding box center [623, 157] width 233 height 99
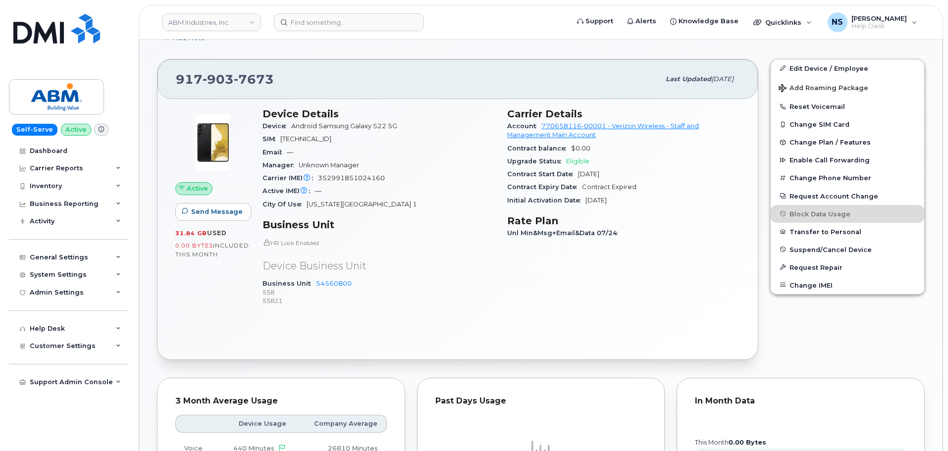
click at [640, 171] on div "Contract Start Date Jun 05, 2023" at bounding box center [623, 174] width 233 height 13
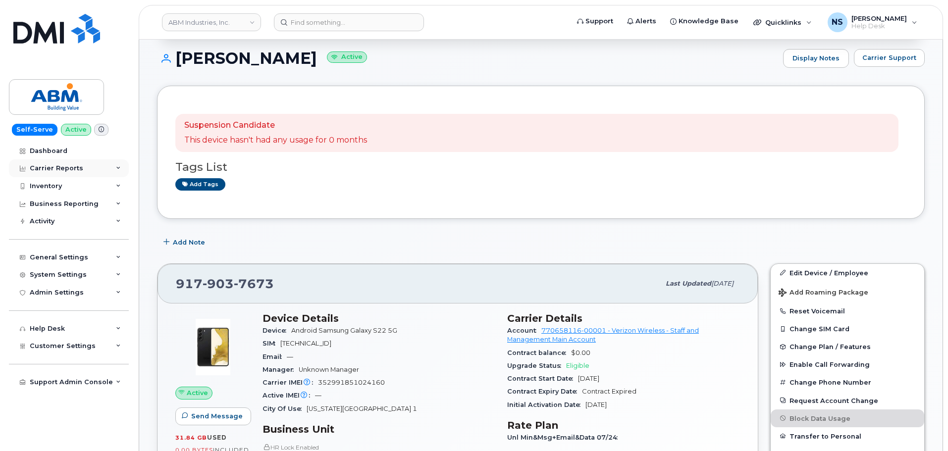
scroll to position [108, 0]
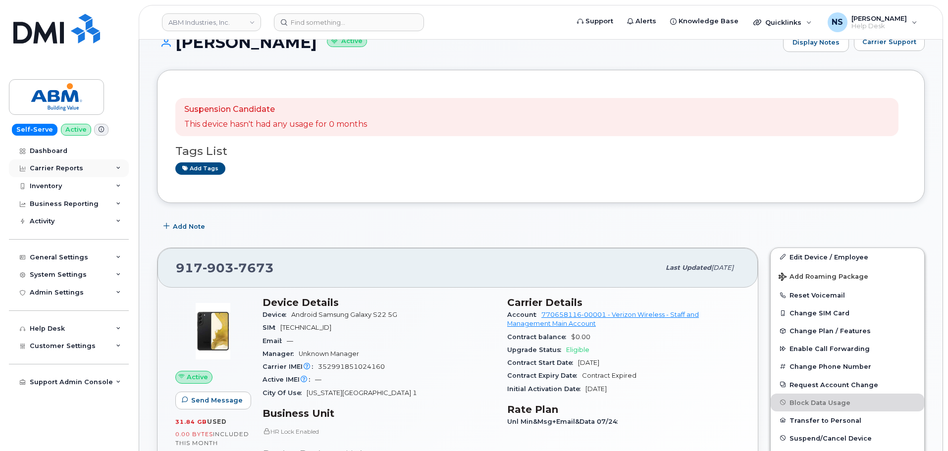
click at [81, 174] on div "Carrier Reports" at bounding box center [69, 168] width 120 height 18
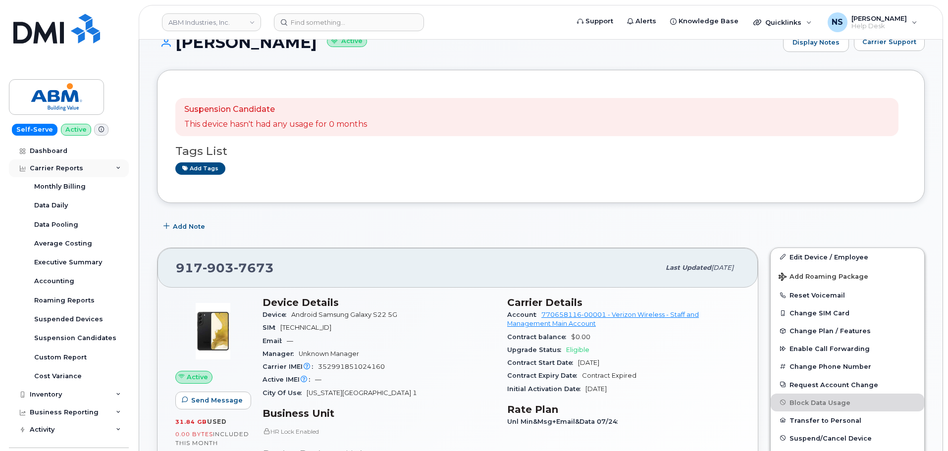
click at [76, 170] on div "Carrier Reports" at bounding box center [56, 168] width 53 height 8
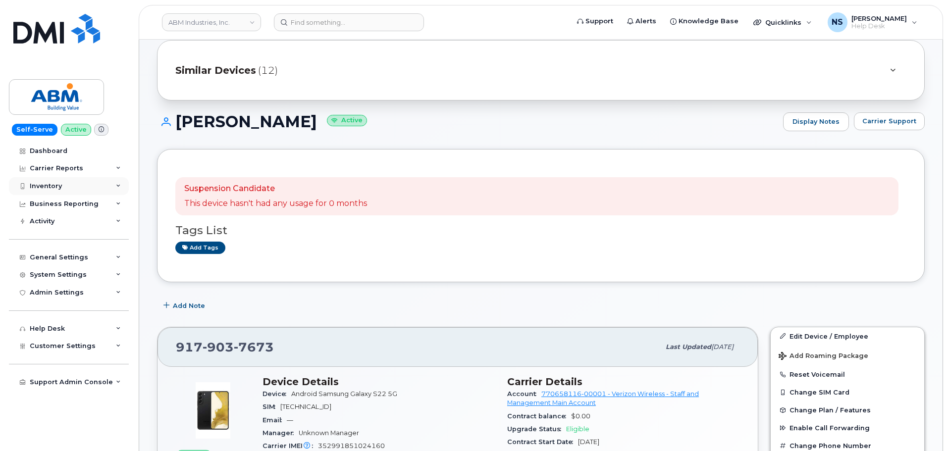
scroll to position [0, 0]
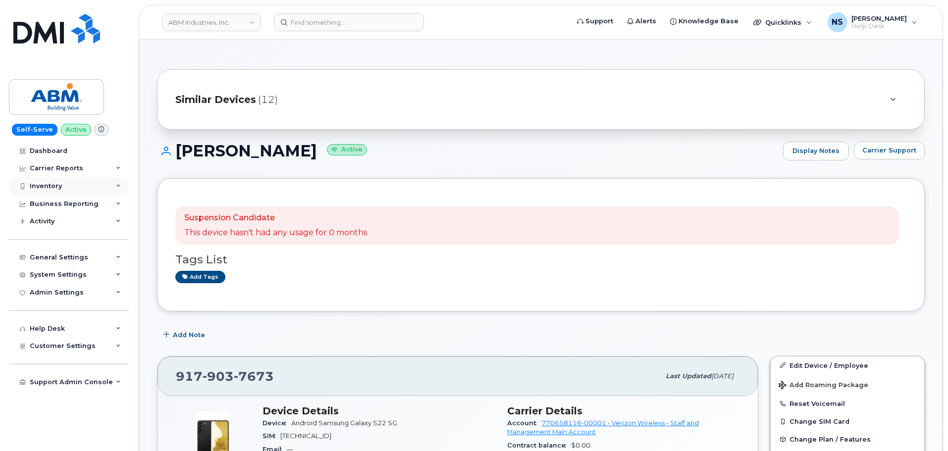
click at [76, 190] on div "Inventory" at bounding box center [69, 186] width 120 height 18
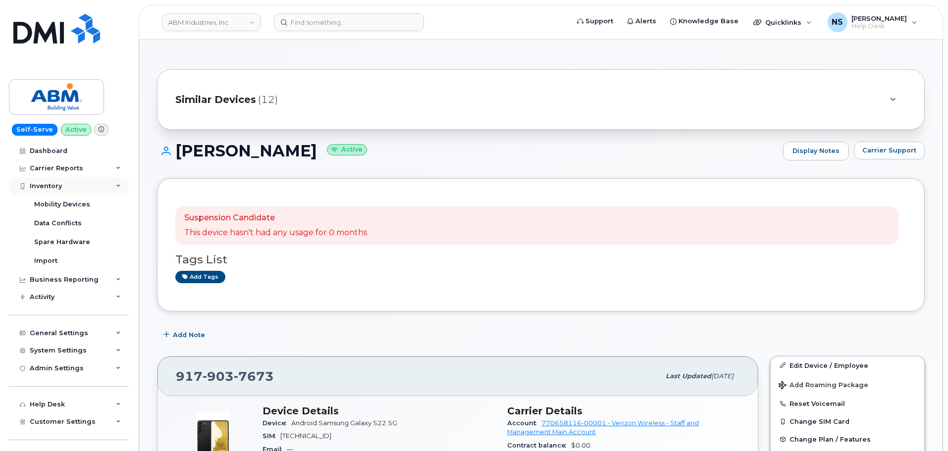
click at [74, 185] on div "Inventory" at bounding box center [69, 186] width 120 height 18
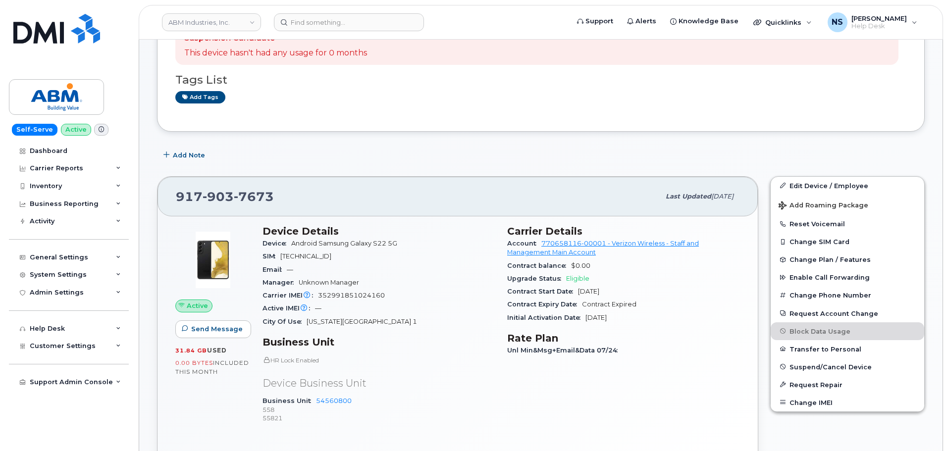
scroll to position [297, 0]
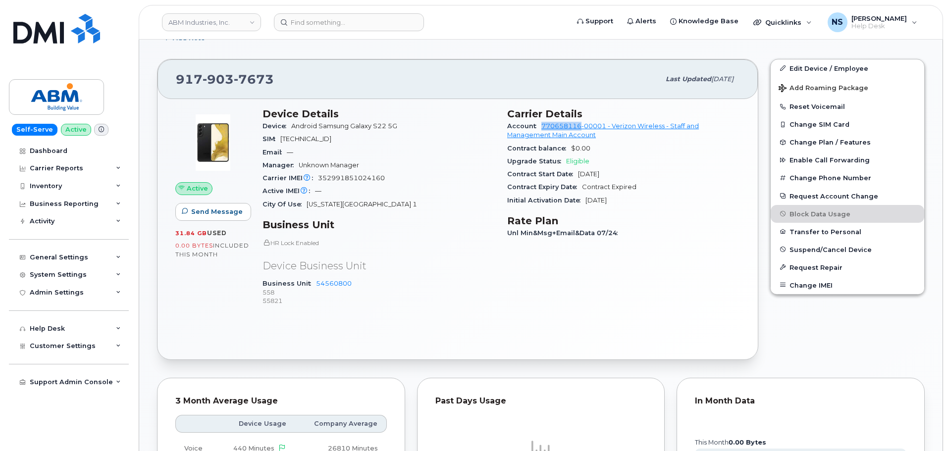
drag, startPoint x: 561, startPoint y: 130, endPoint x: 582, endPoint y: 129, distance: 20.8
click at [582, 129] on div "Account 770658116-00001 - Verizon Wireless - Staff and Management Main Account" at bounding box center [623, 131] width 233 height 22
copy link "770658116"
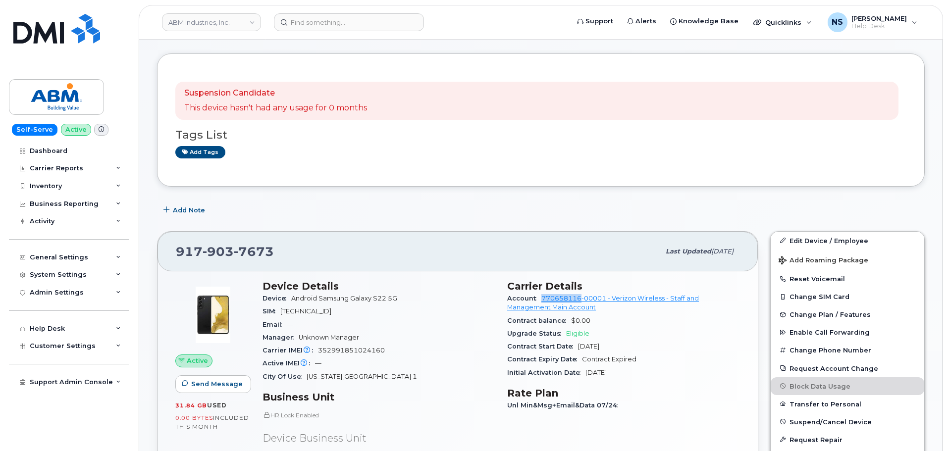
scroll to position [0, 0]
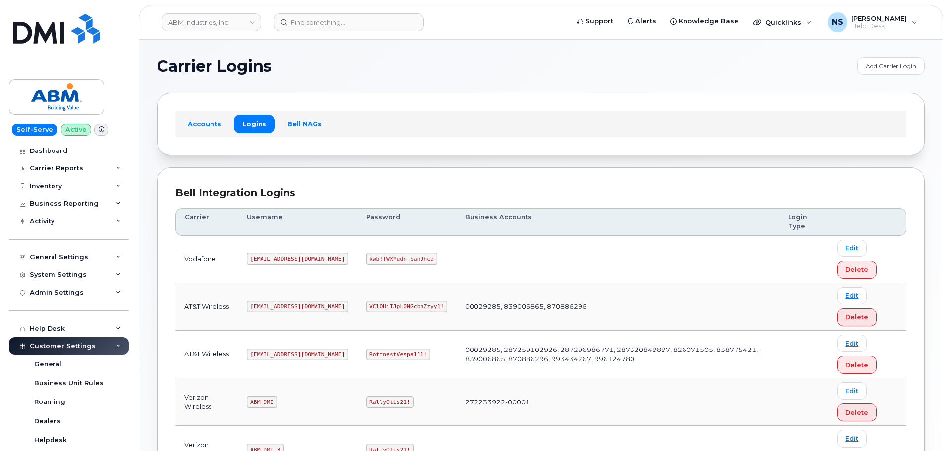
scroll to position [203, 0]
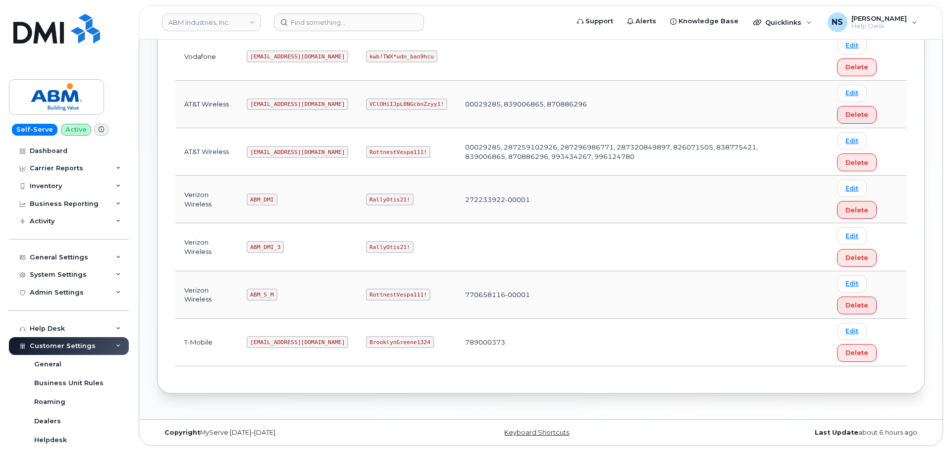
click at [366, 294] on code "RottnestVespa111!" at bounding box center [398, 295] width 64 height 12
copy code "RottnestVespa111!"
